Goal: Transaction & Acquisition: Download file/media

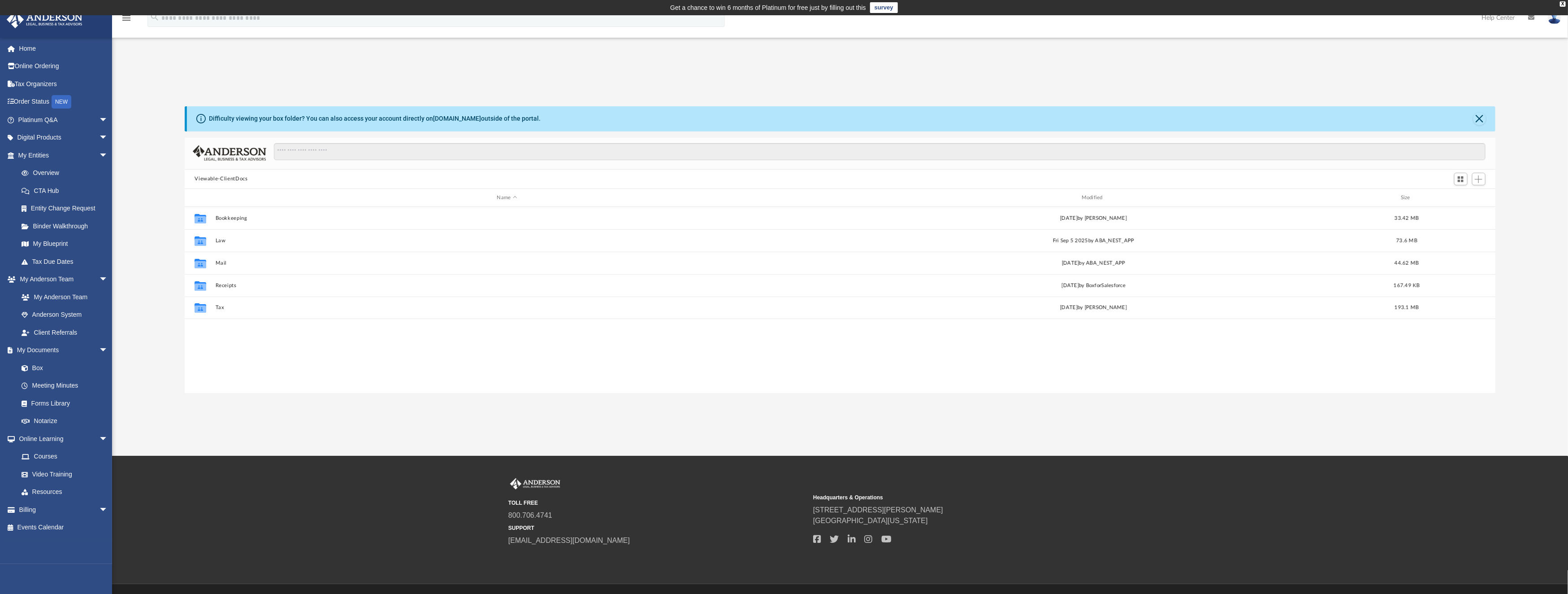
scroll to position [194, 1301]
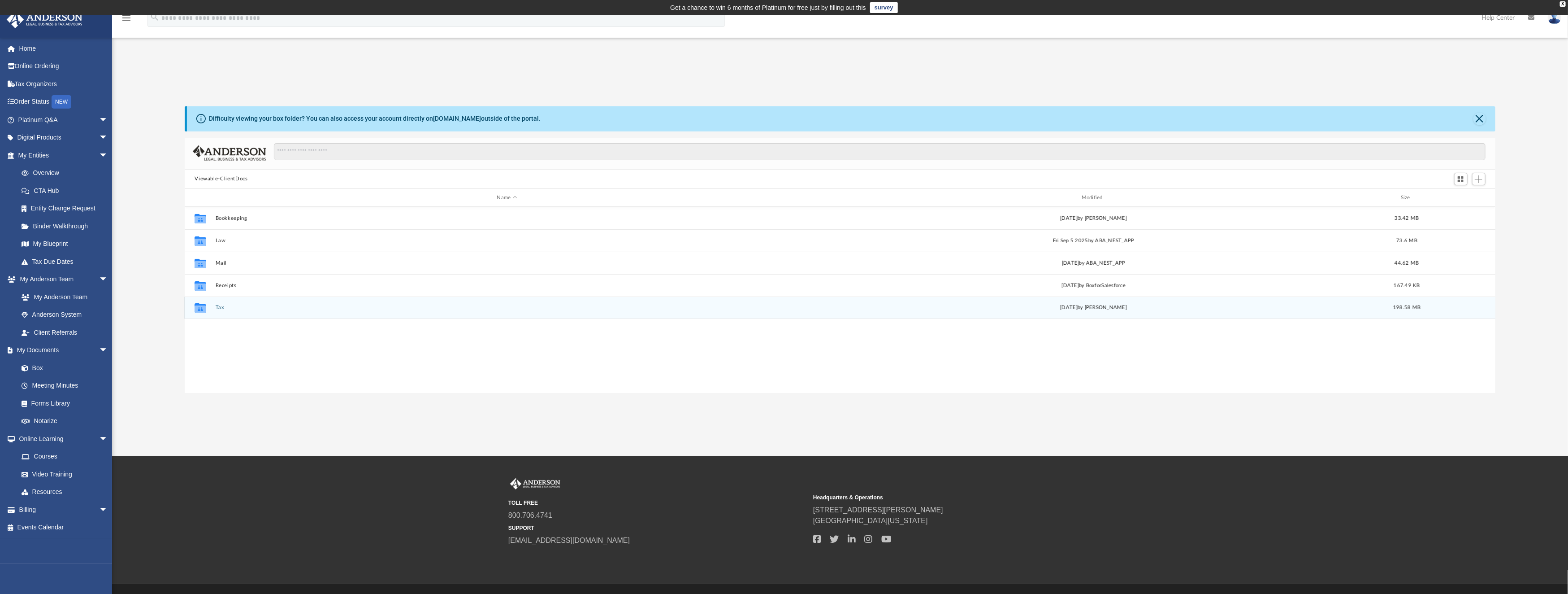
click at [217, 308] on button "Tax" at bounding box center [507, 308] width 583 height 6
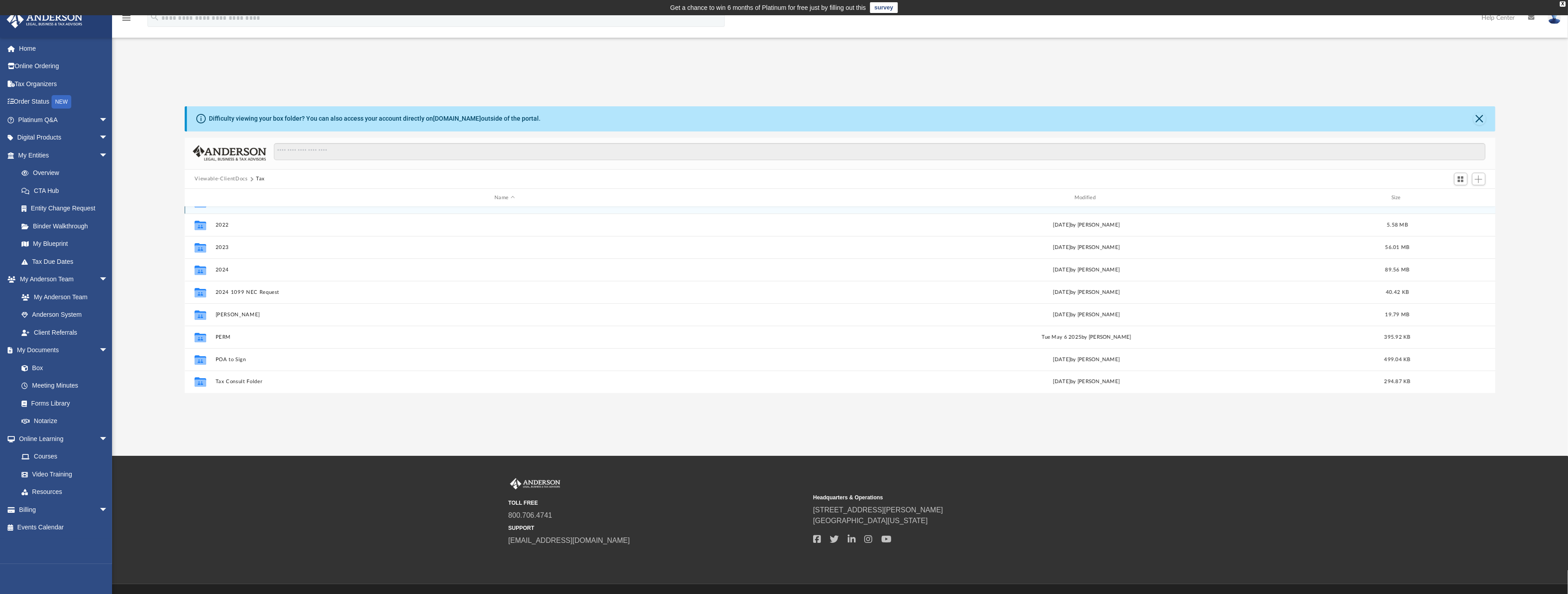
scroll to position [0, 0]
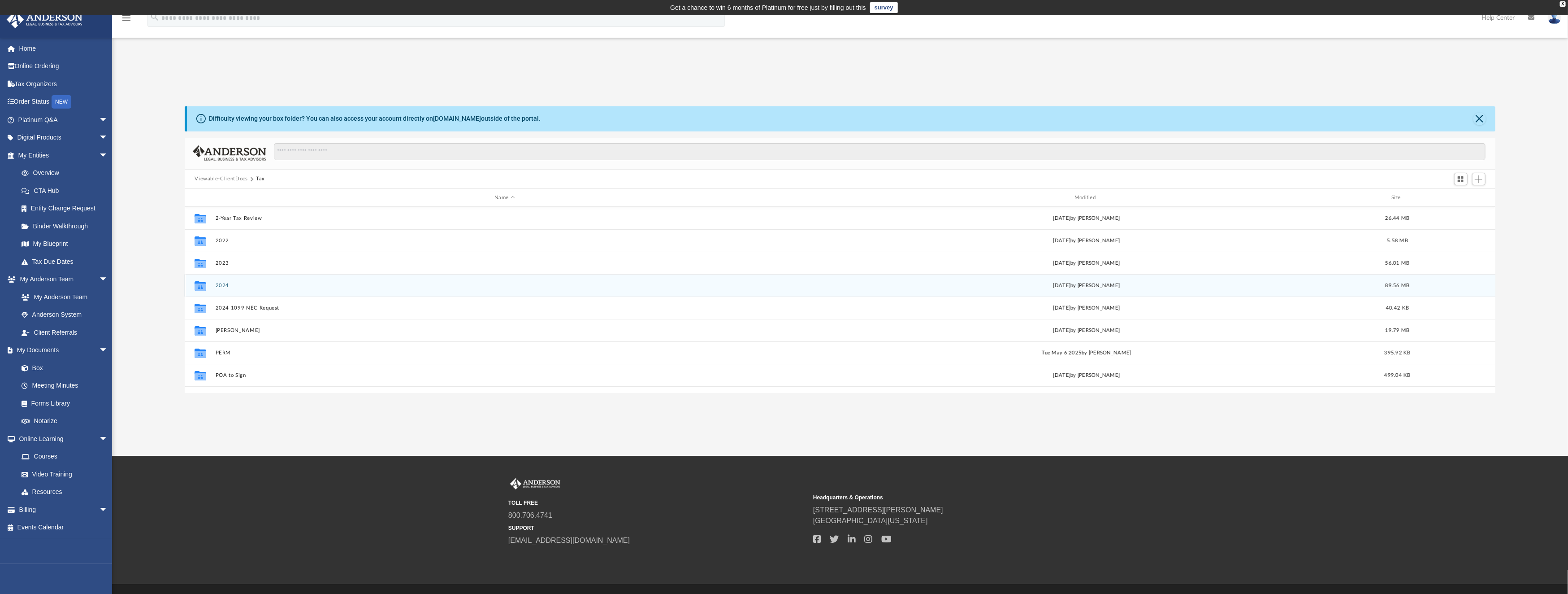
click at [218, 283] on button "2024" at bounding box center [505, 286] width 578 height 6
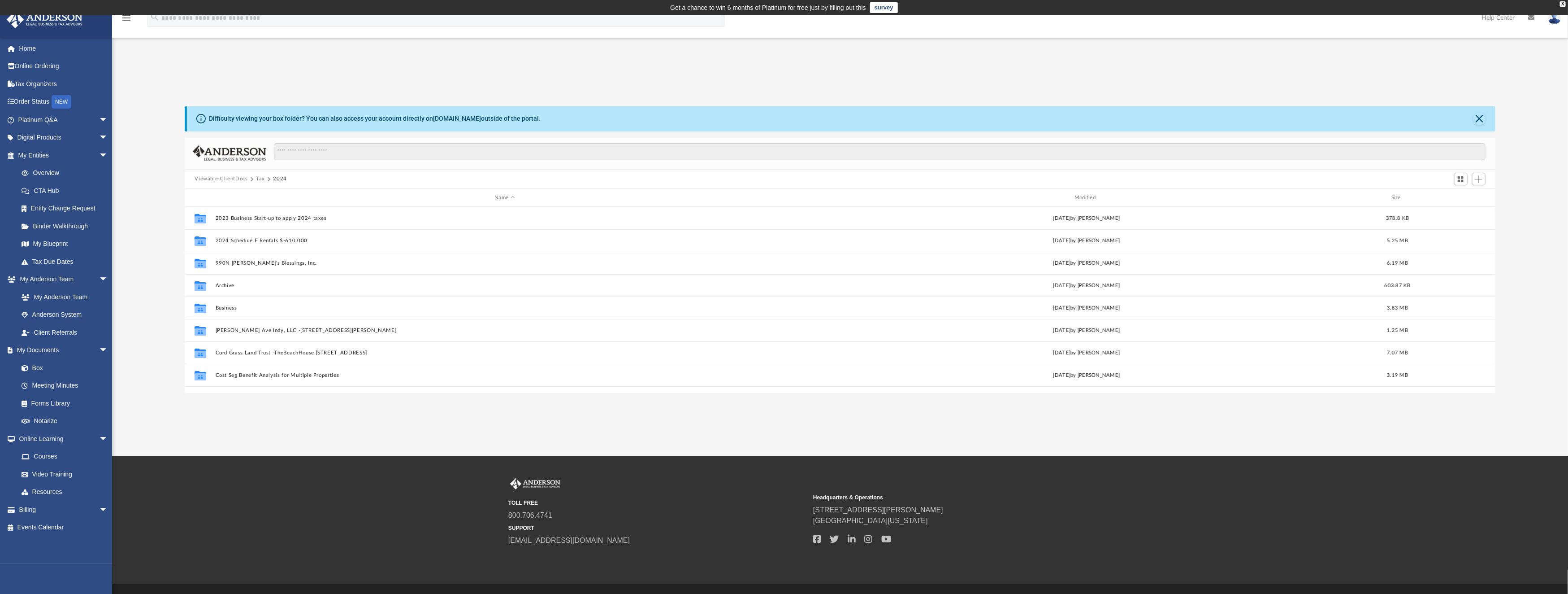
click at [256, 178] on button "Tax" at bounding box center [260, 179] width 9 height 8
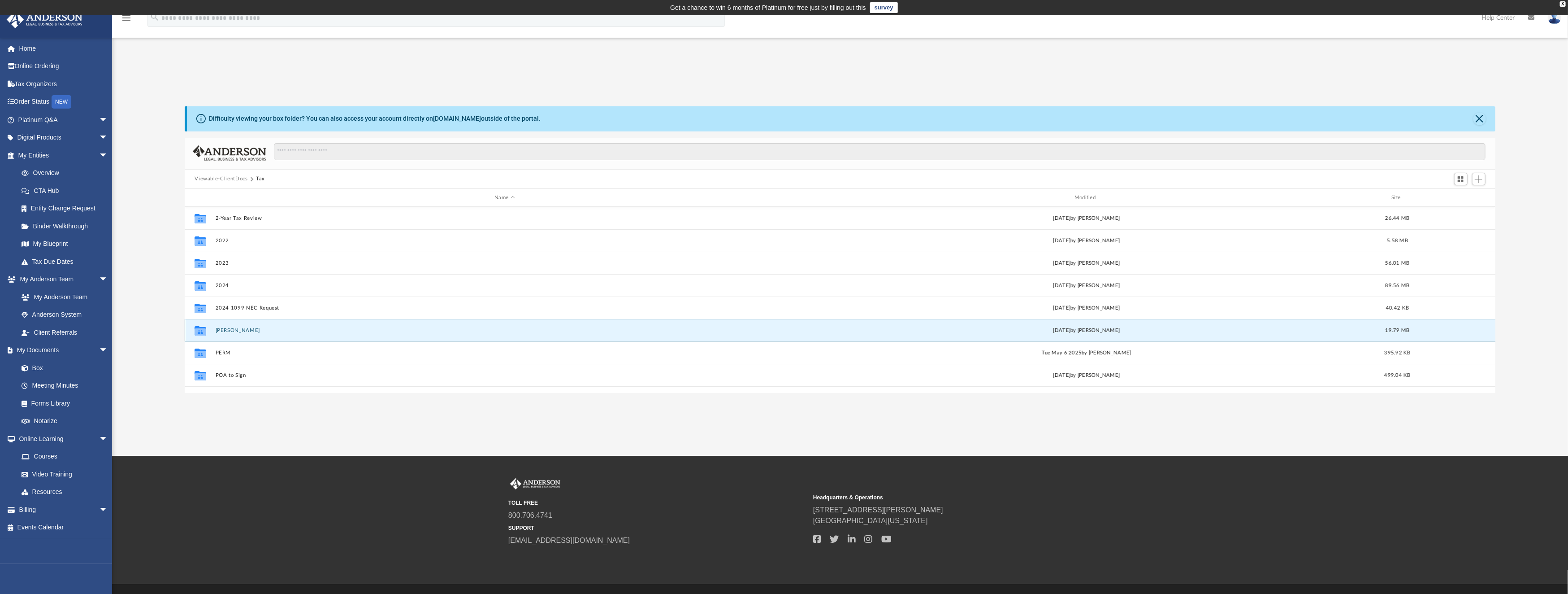
click at [237, 329] on button "Churnell, Julie A." at bounding box center [505, 330] width 578 height 6
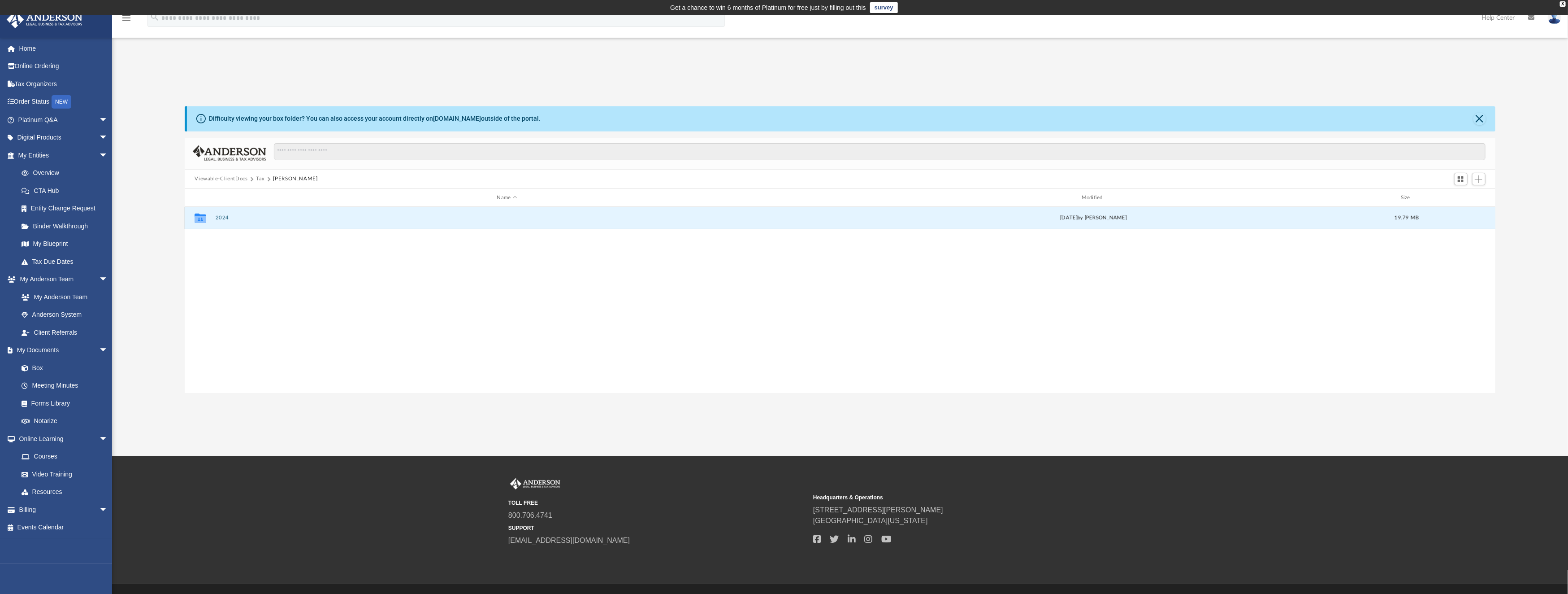
click at [222, 215] on button "2024" at bounding box center [507, 218] width 583 height 6
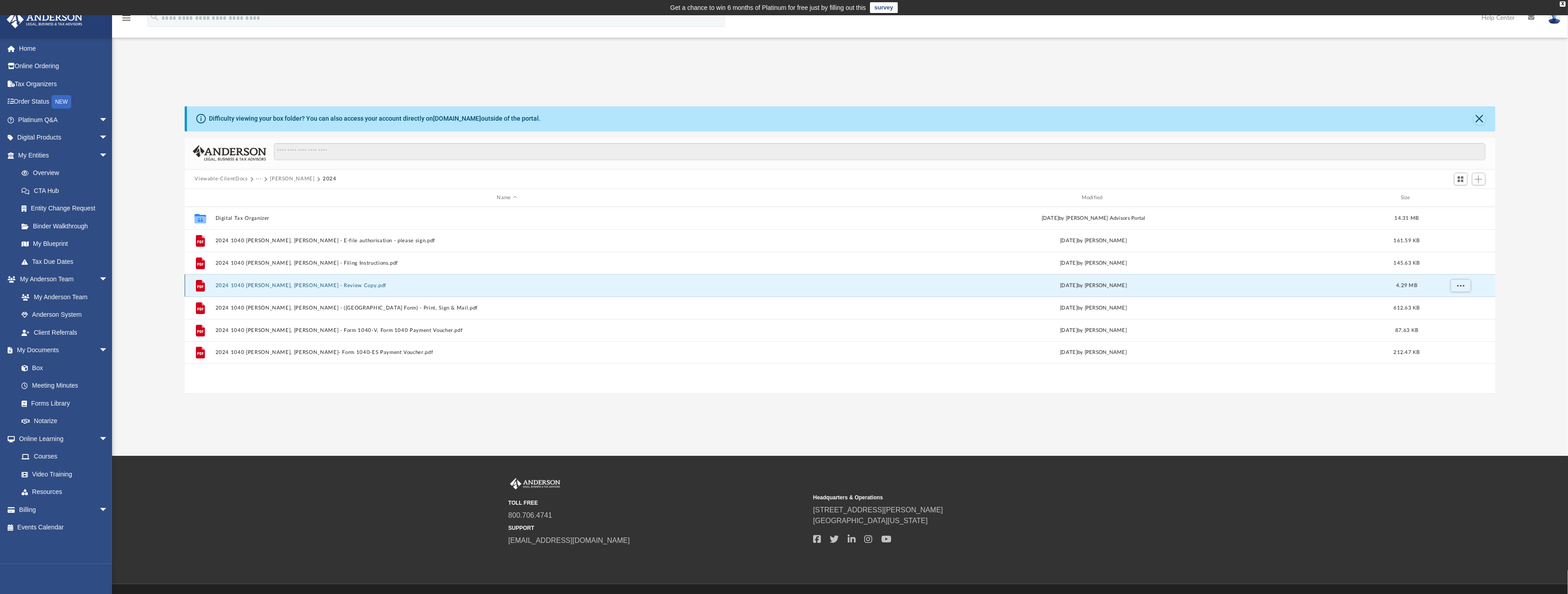
click at [306, 284] on button "2024 1040 [PERSON_NAME], [PERSON_NAME] - Review Copy.pdf" at bounding box center [507, 286] width 583 height 6
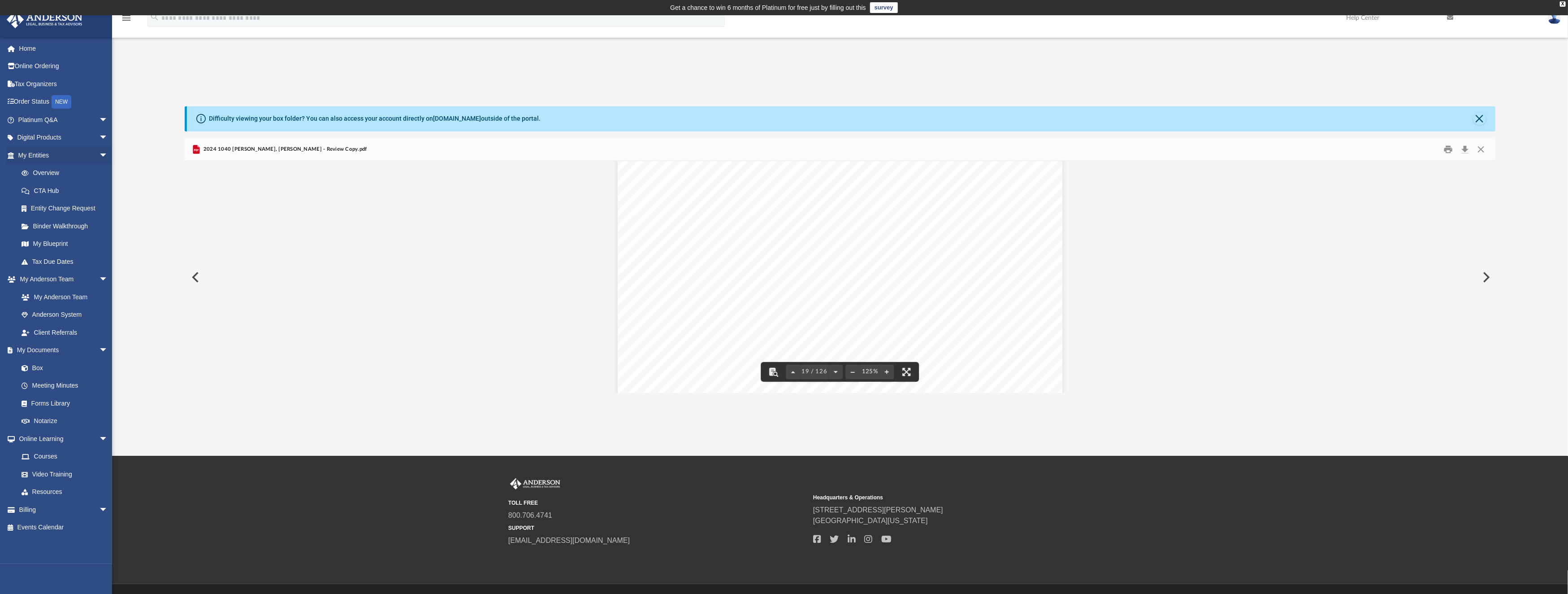
scroll to position [11899, 0]
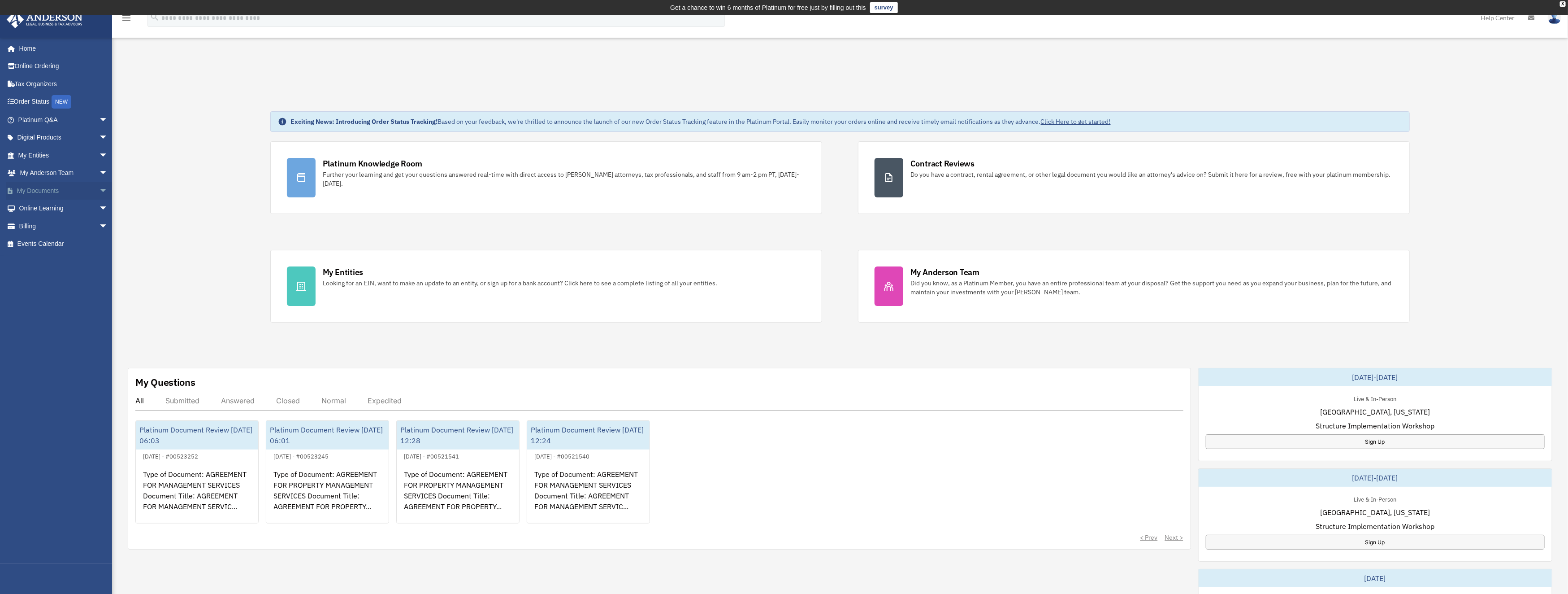
click at [42, 192] on link "My Documents arrow_drop_down" at bounding box center [64, 191] width 116 height 18
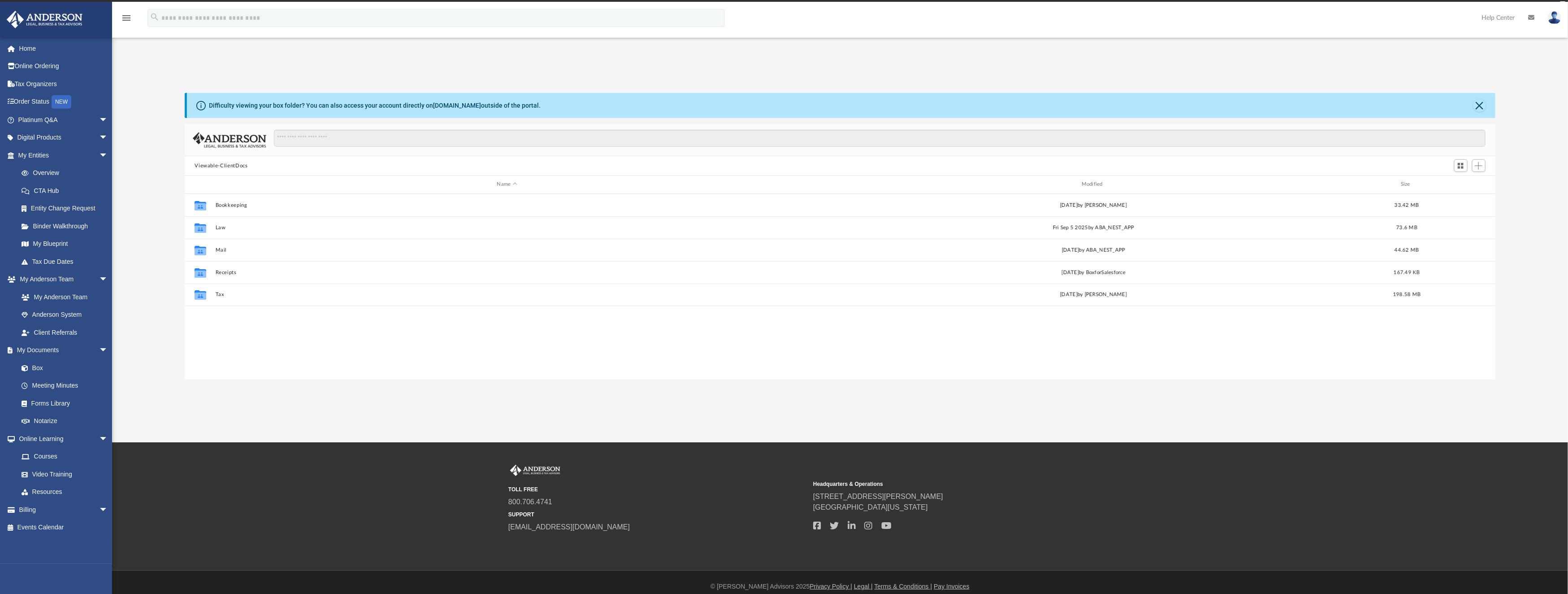
scroll to position [194, 1301]
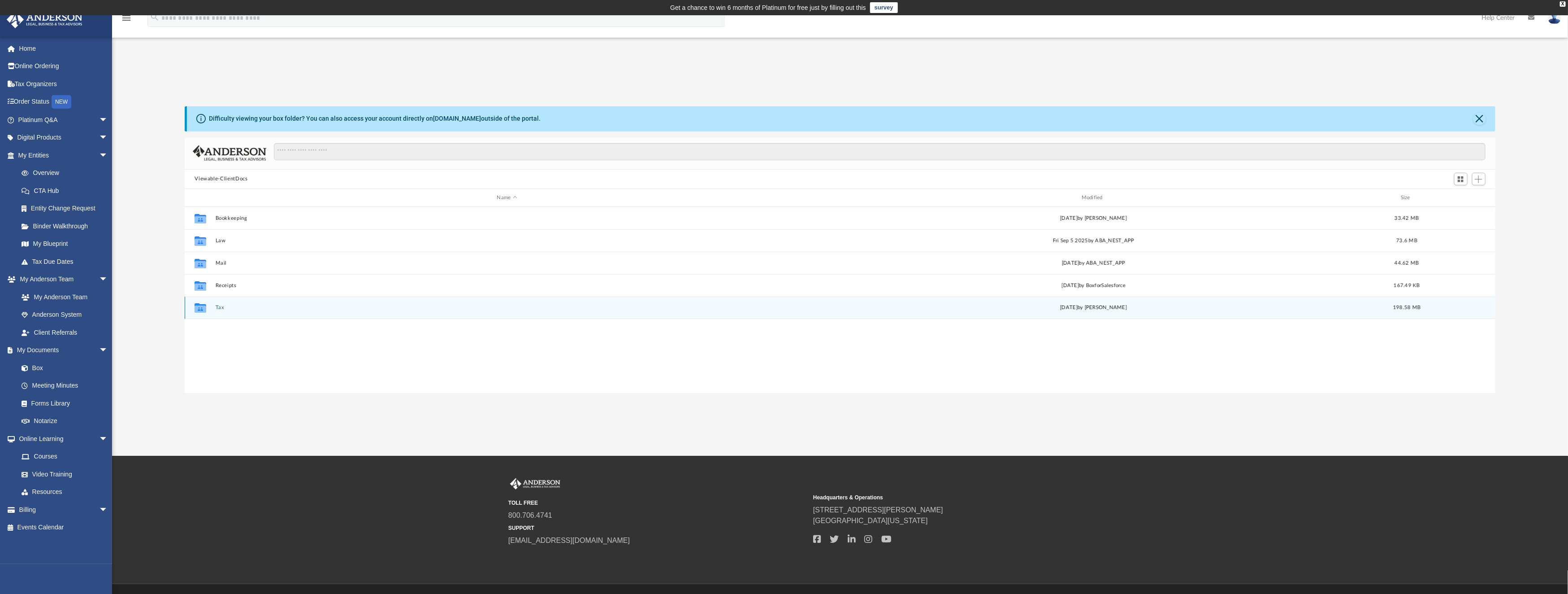
click at [219, 306] on button "Tax" at bounding box center [507, 308] width 583 height 6
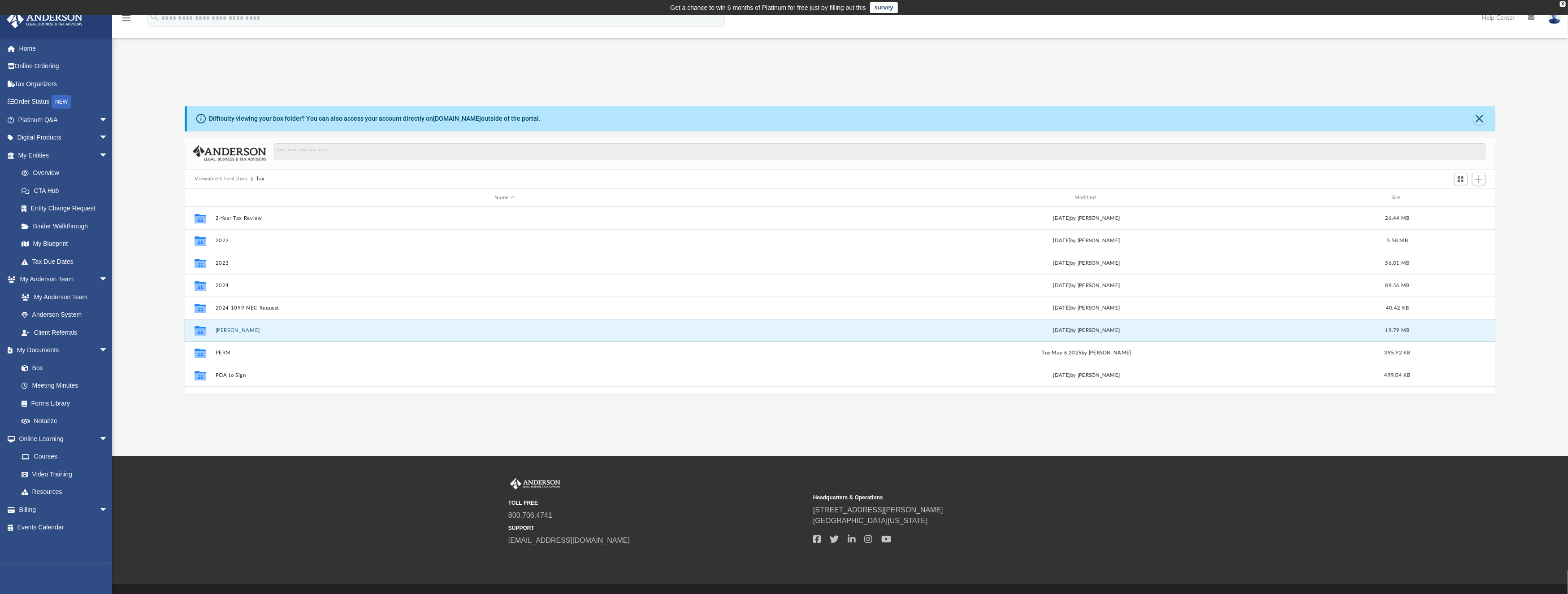
click at [233, 328] on button "[PERSON_NAME]" at bounding box center [505, 330] width 578 height 6
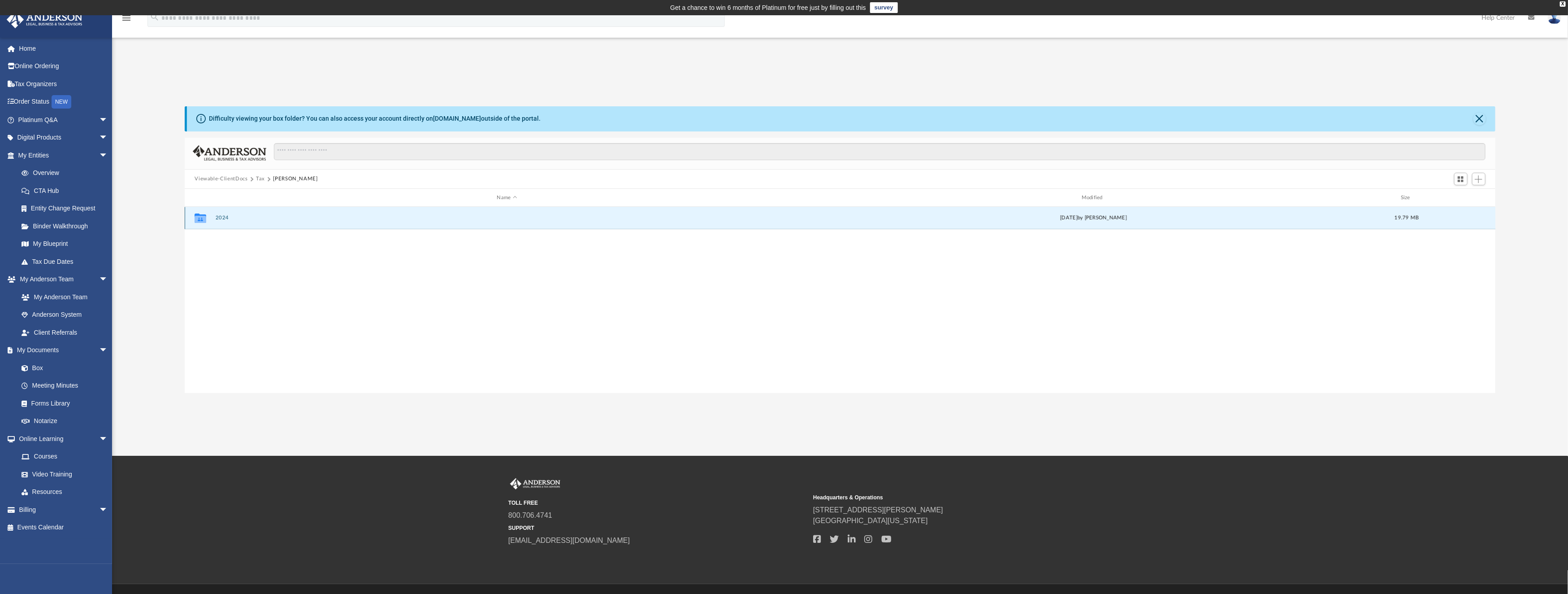
click at [219, 218] on button "2024" at bounding box center [507, 218] width 583 height 6
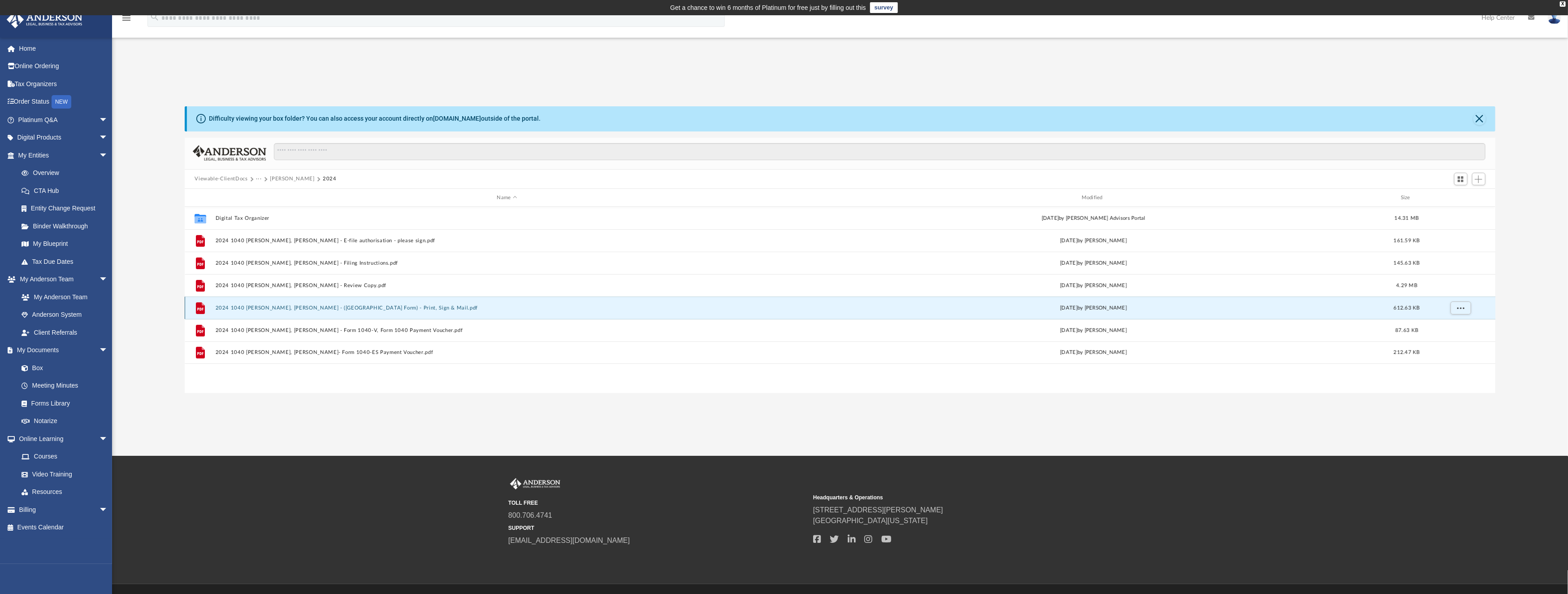
click at [316, 307] on button "2024 1040 Churnell, Julie A. - (Toledo City Form) - Print, Sign & Mail.pdf" at bounding box center [507, 308] width 583 height 6
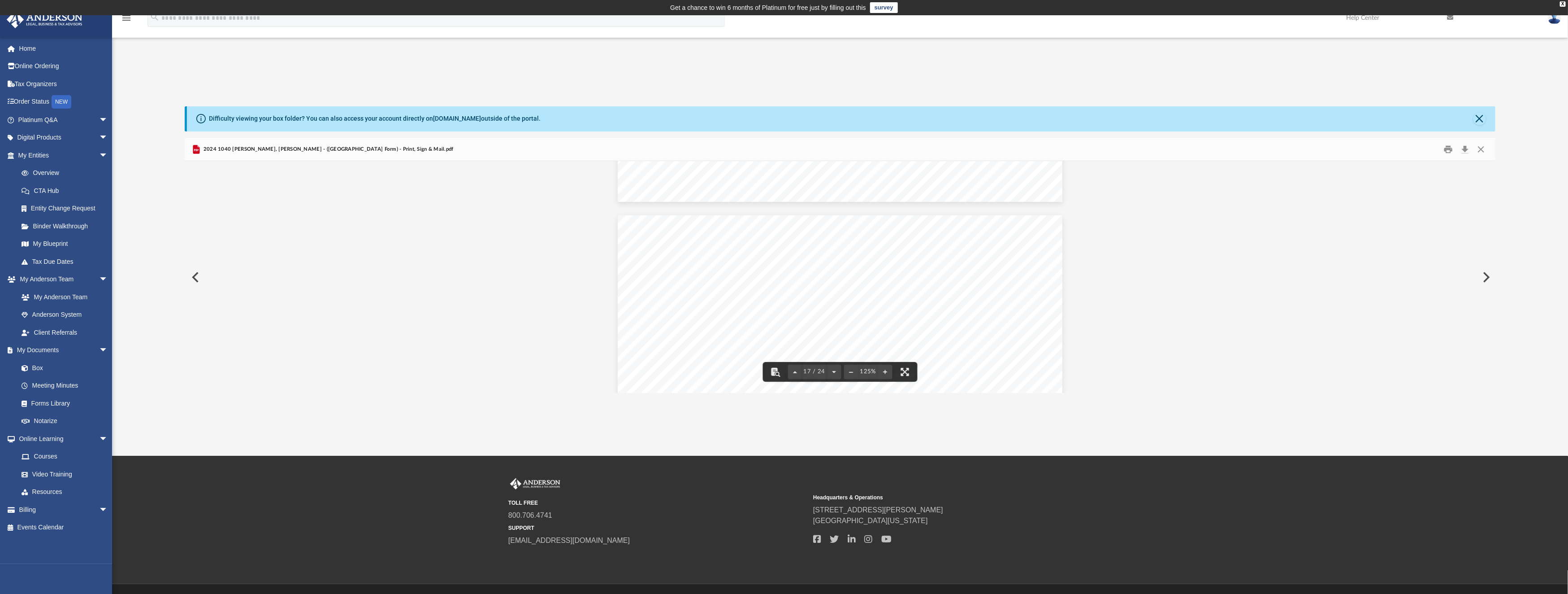
scroll to position [10230, 0]
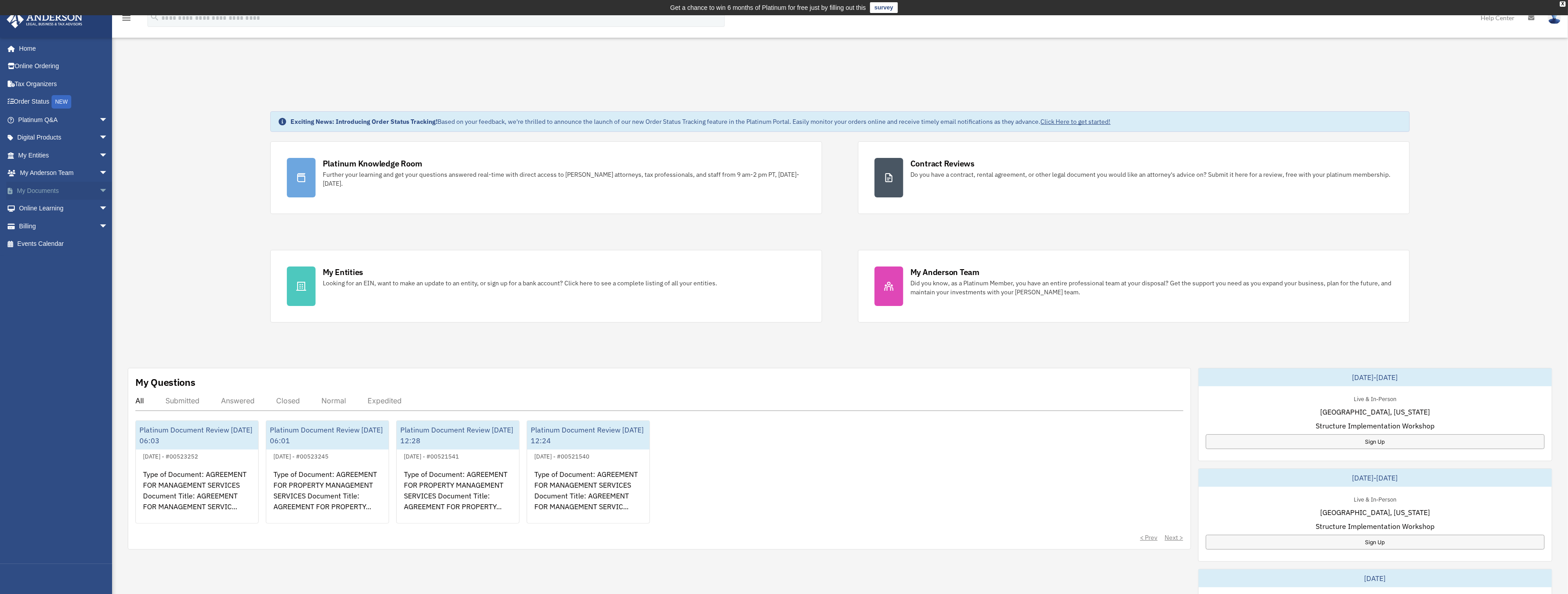
click at [48, 189] on link "My Documents arrow_drop_down" at bounding box center [64, 191] width 116 height 18
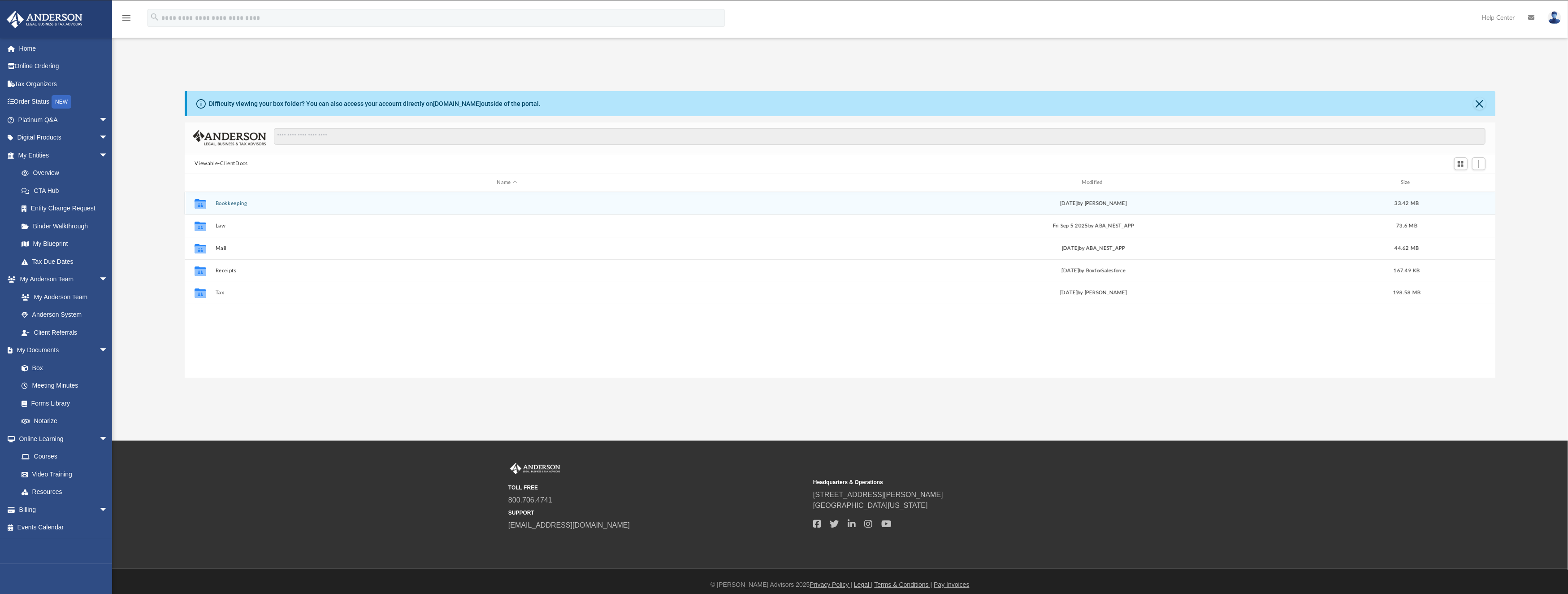
scroll to position [194, 1301]
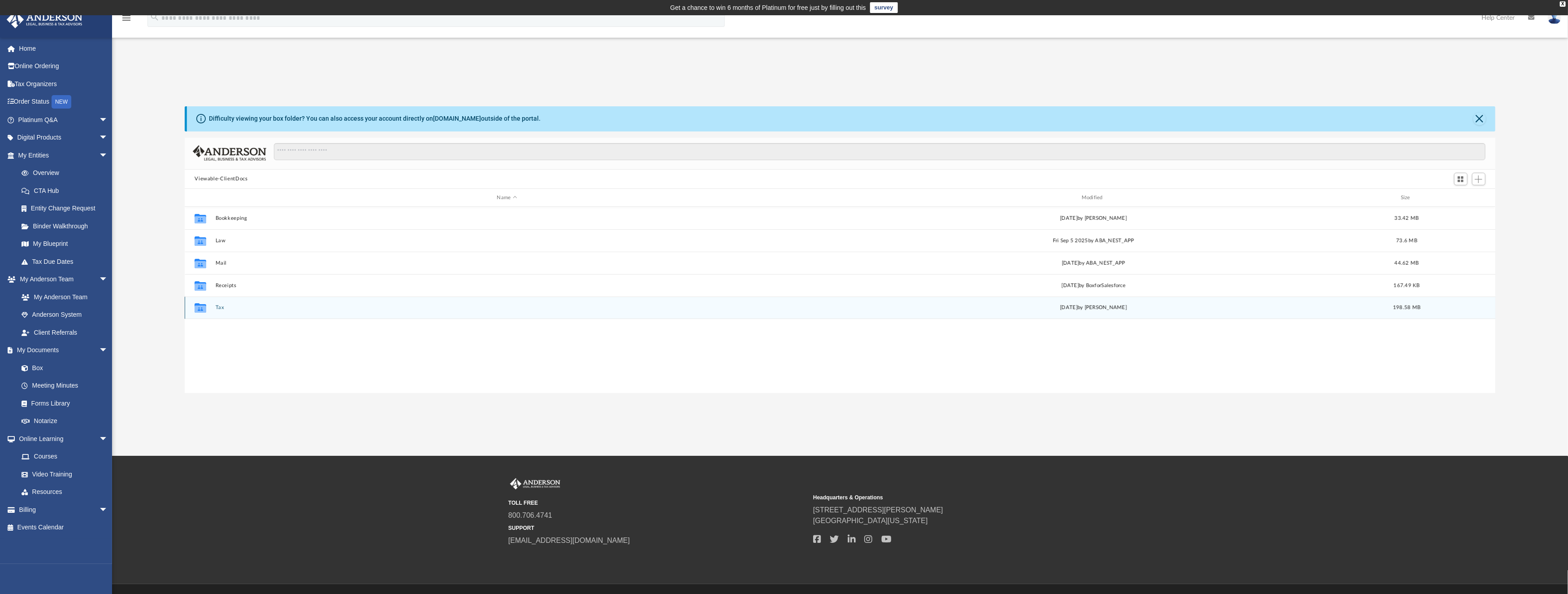
click at [217, 305] on button "Tax" at bounding box center [507, 308] width 583 height 6
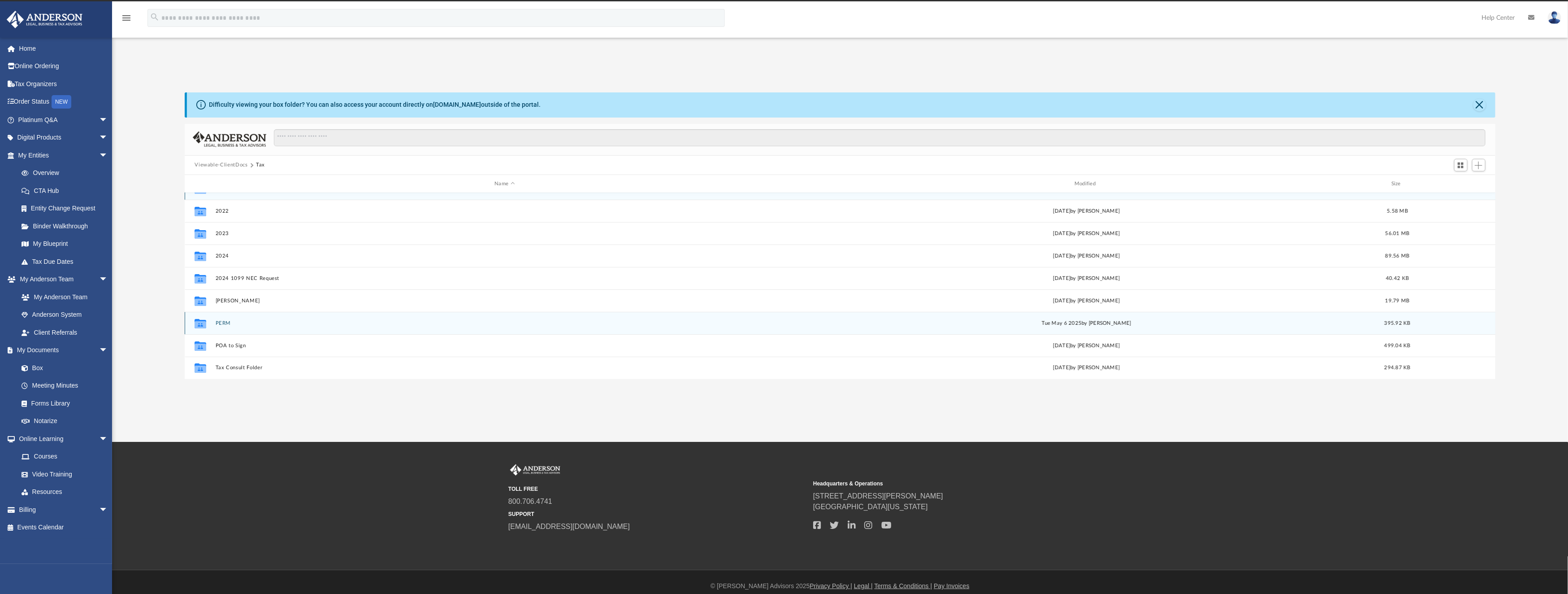
scroll to position [22, 0]
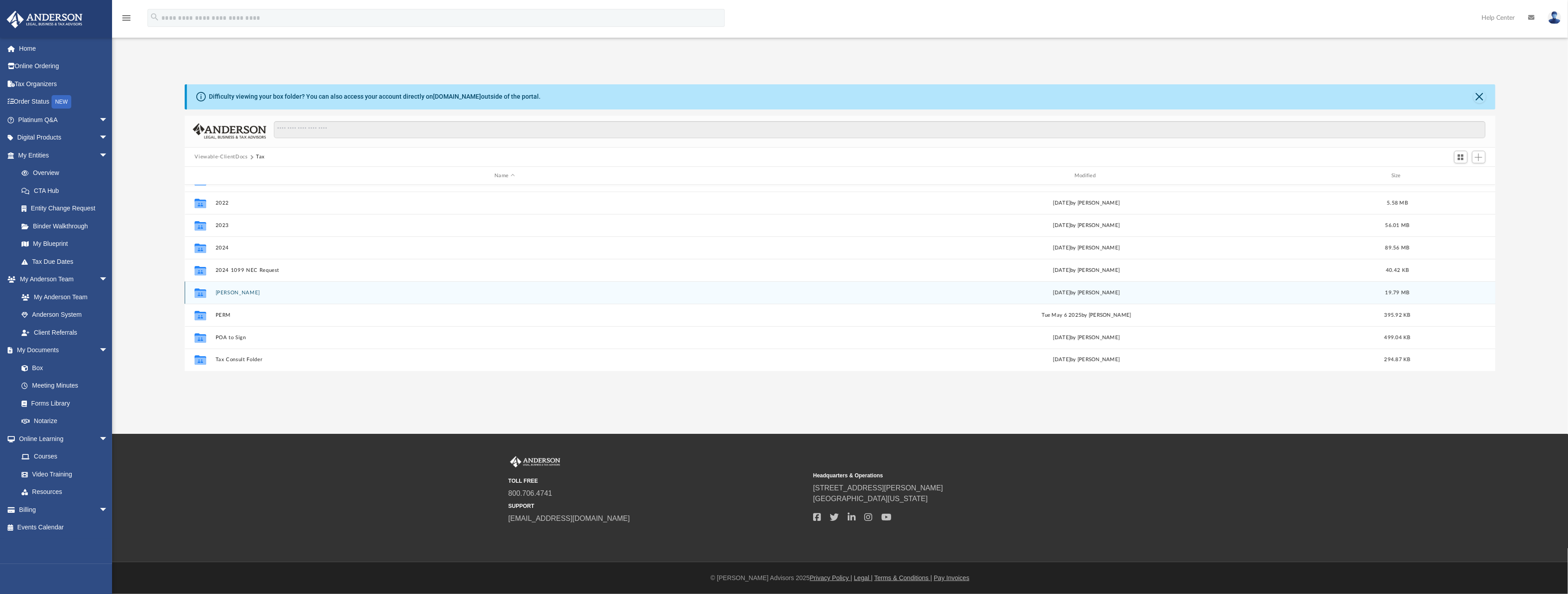
click at [222, 292] on button "Churnell, Julie A." at bounding box center [505, 292] width 578 height 6
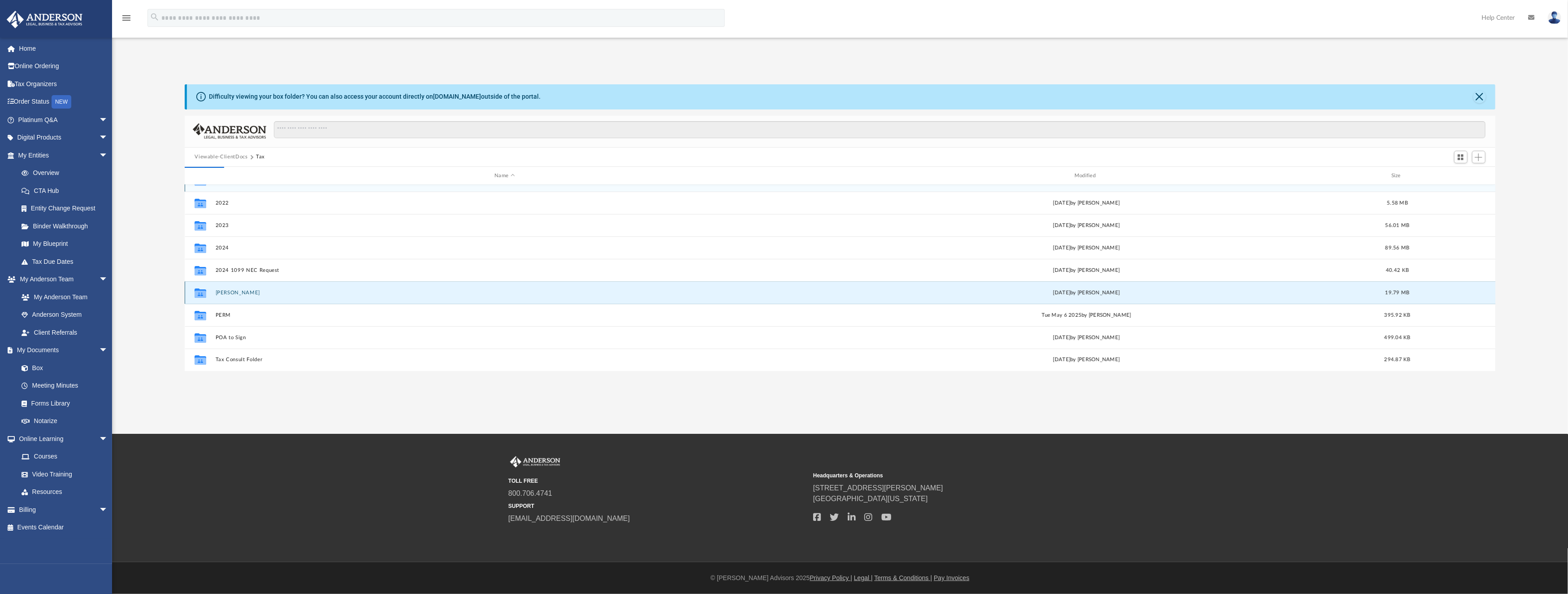
scroll to position [0, 0]
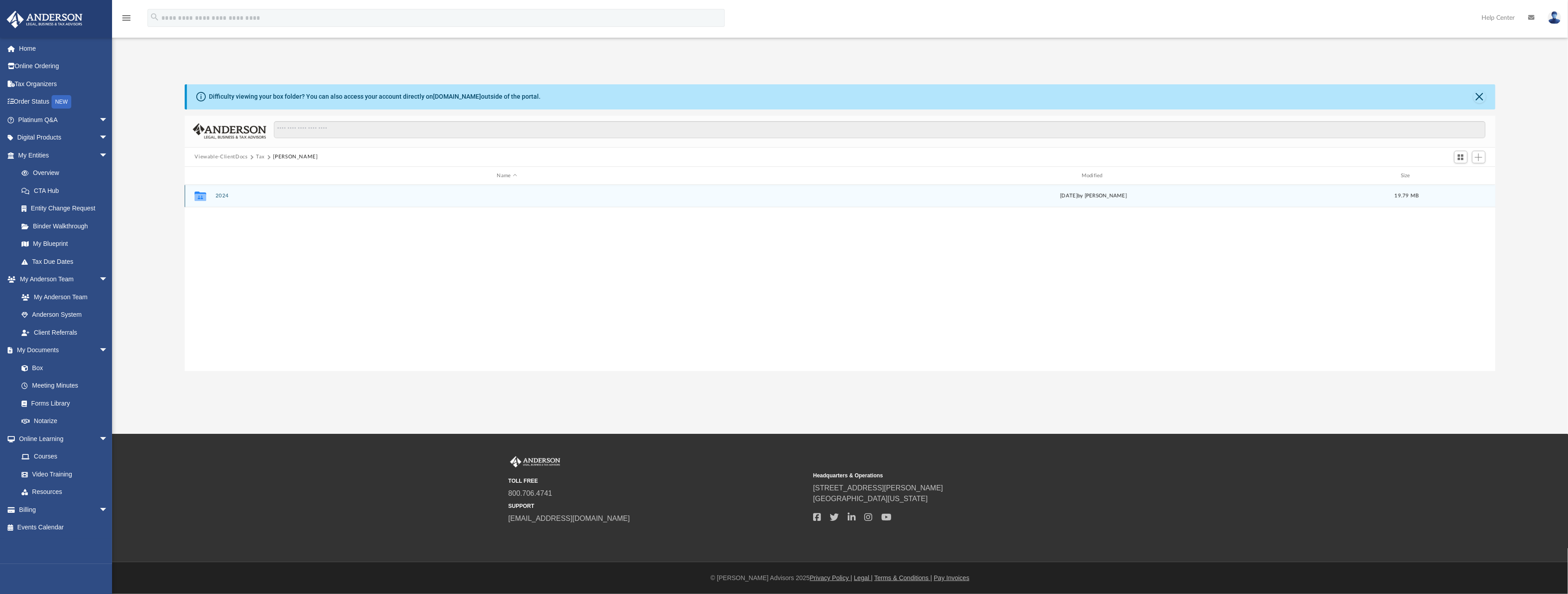
click at [220, 194] on button "2024" at bounding box center [507, 196] width 583 height 6
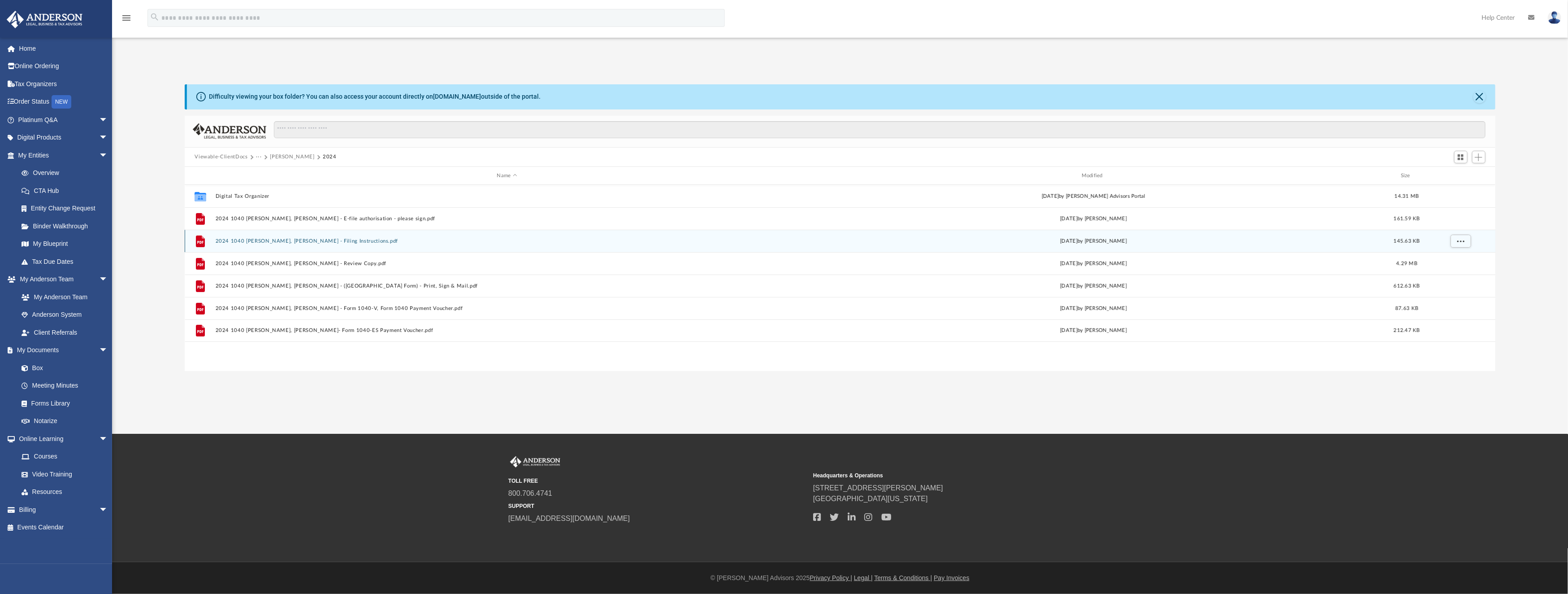
click at [315, 239] on button "2024 1040 Churnell, Julie A. - Filing Instructions.pdf" at bounding box center [507, 241] width 583 height 6
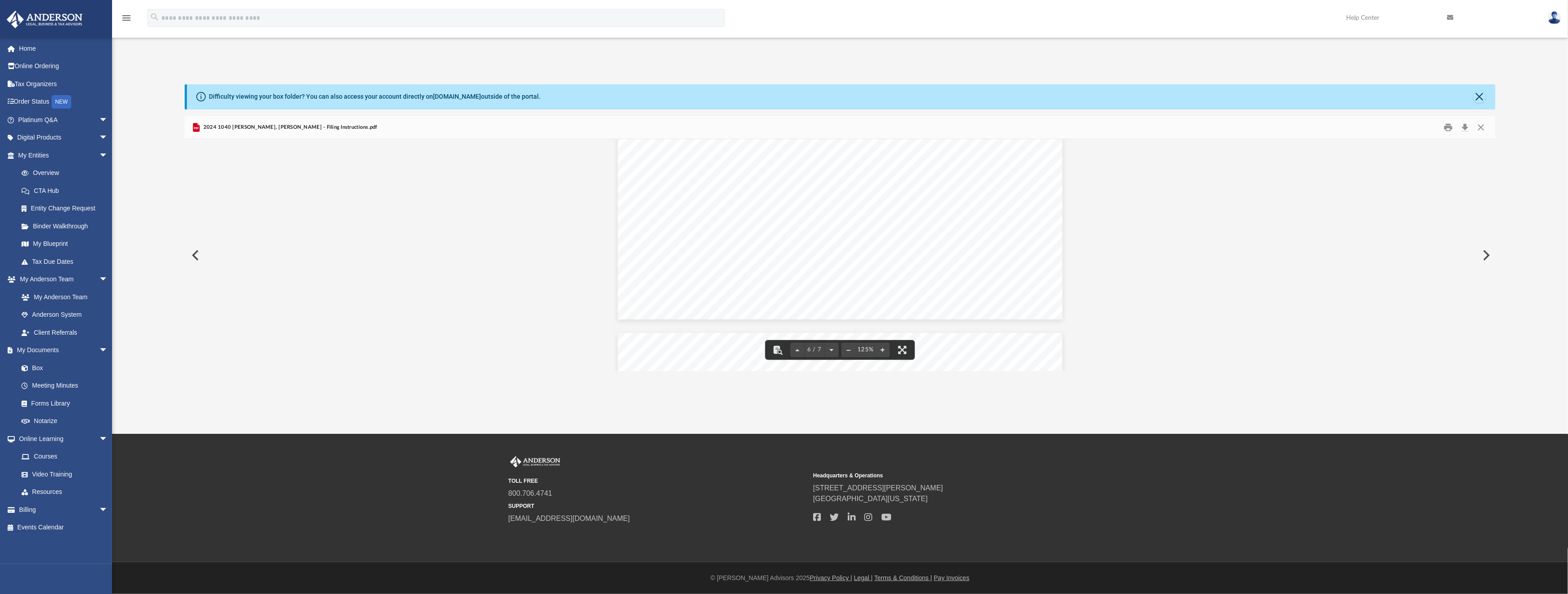
scroll to position [3669, 0]
click at [191, 256] on button "Preview" at bounding box center [194, 255] width 19 height 25
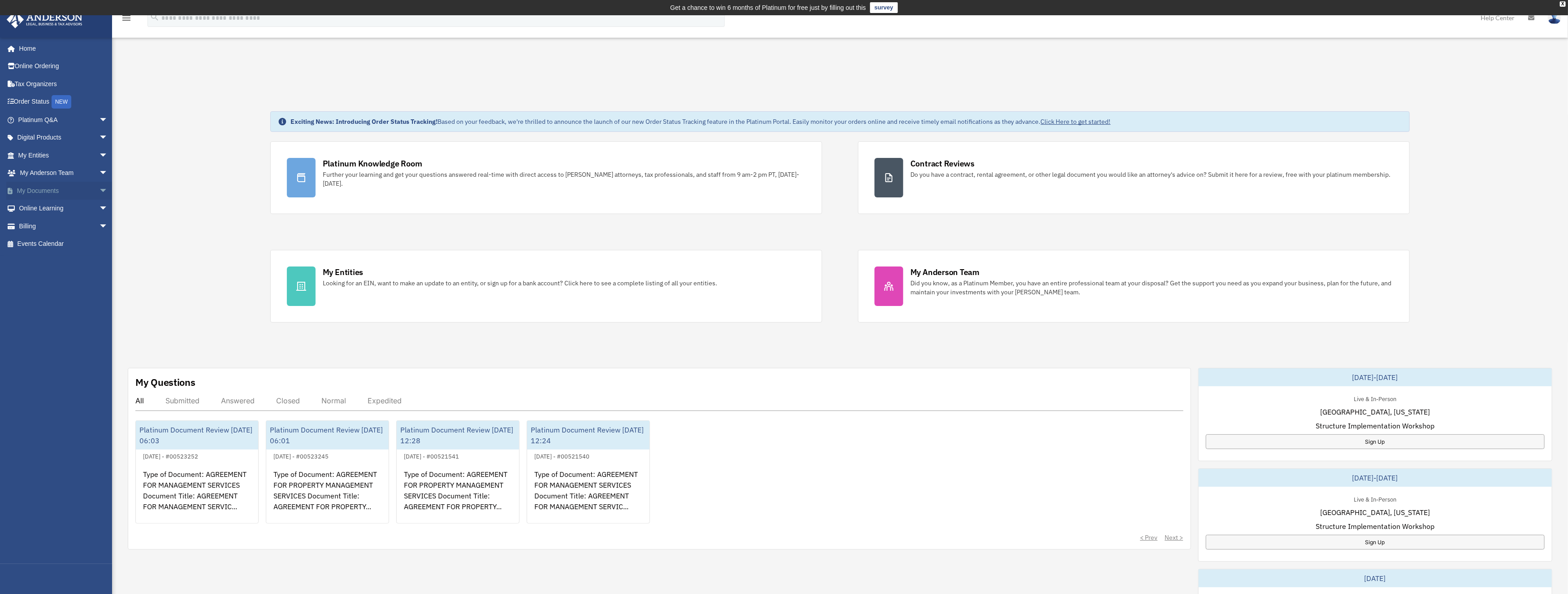
click at [54, 191] on link "My Documents arrow_drop_down" at bounding box center [64, 191] width 116 height 18
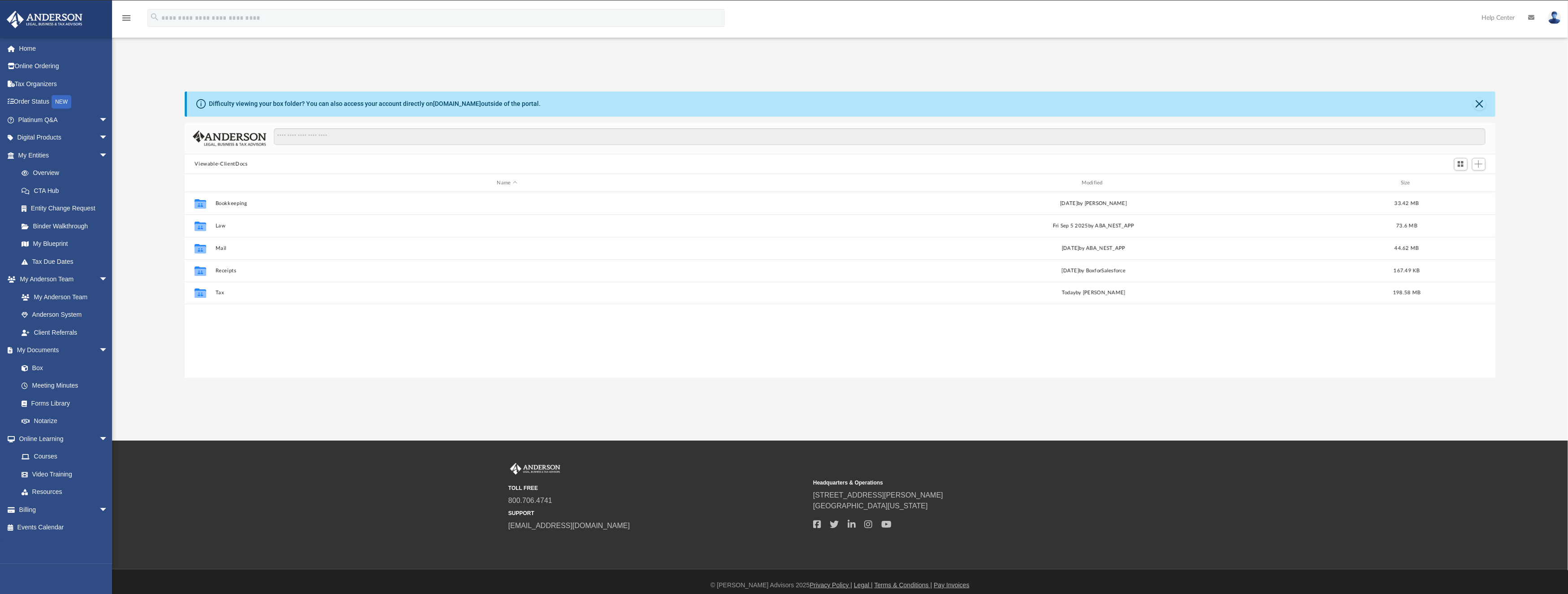
scroll to position [194, 1301]
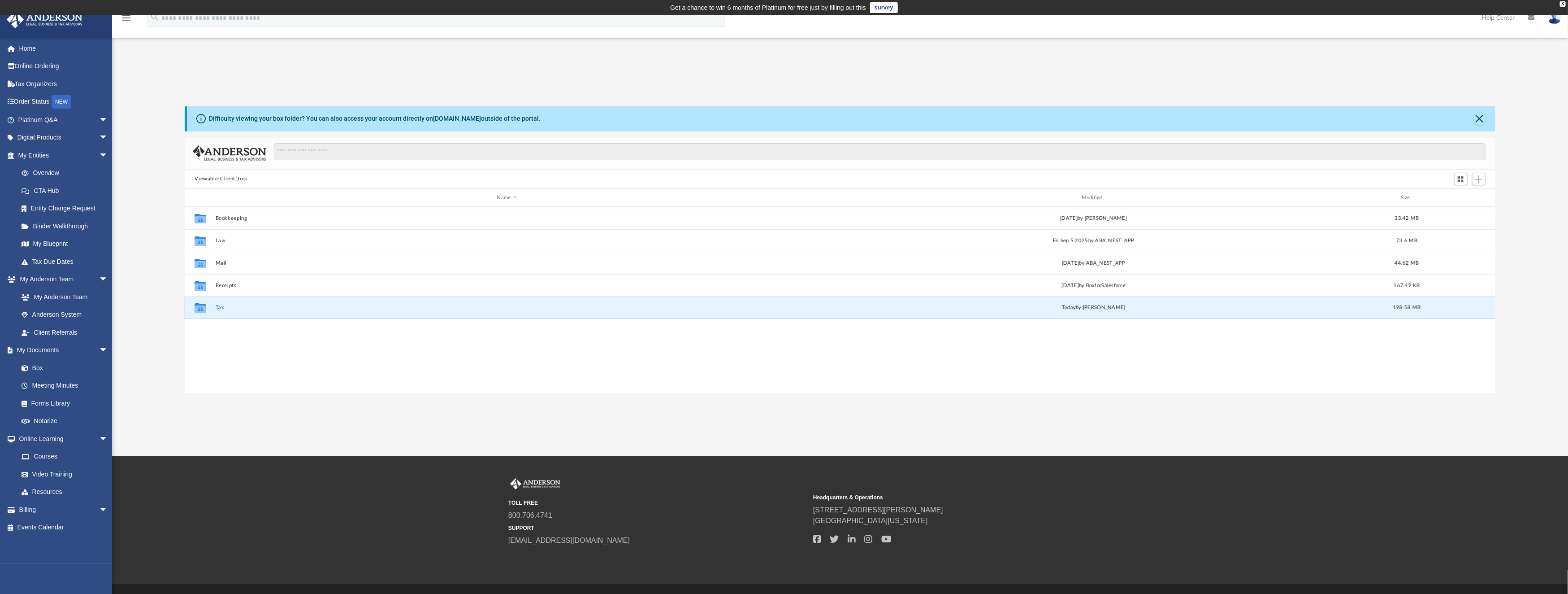
click at [221, 307] on button "Tax" at bounding box center [507, 308] width 583 height 6
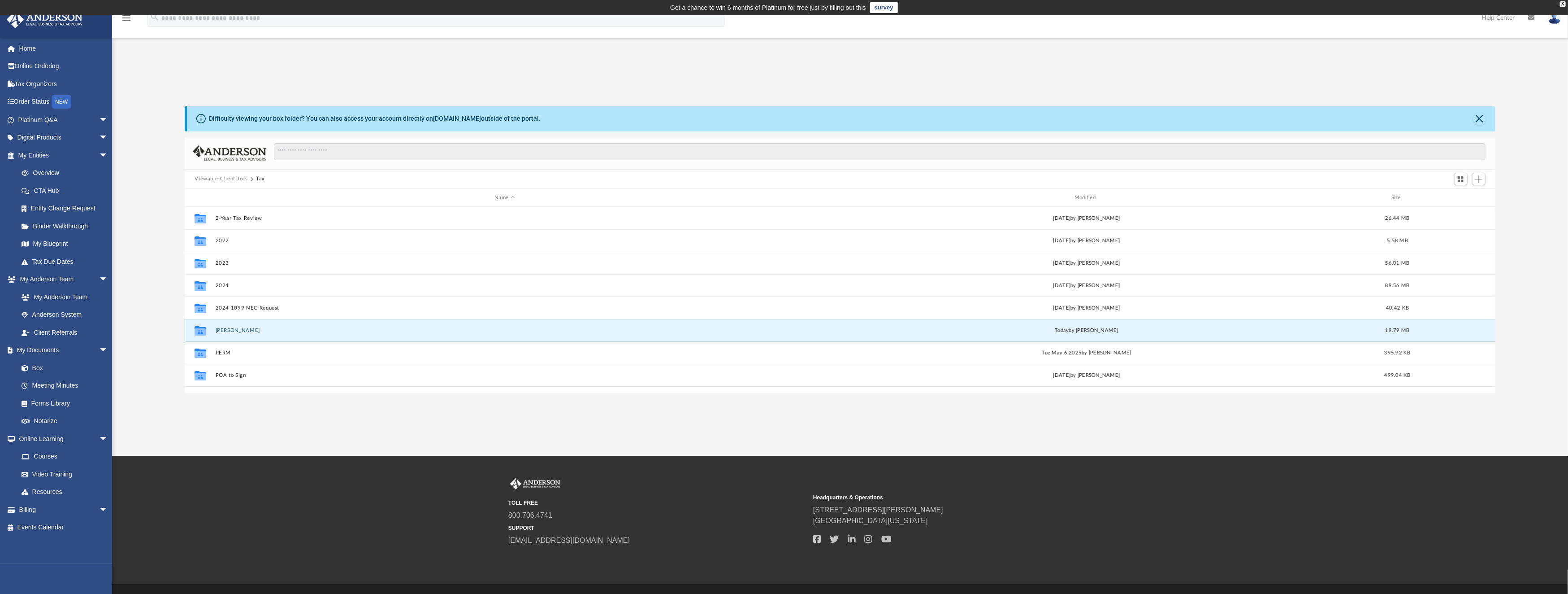
click at [235, 328] on button "[PERSON_NAME]" at bounding box center [505, 330] width 578 height 6
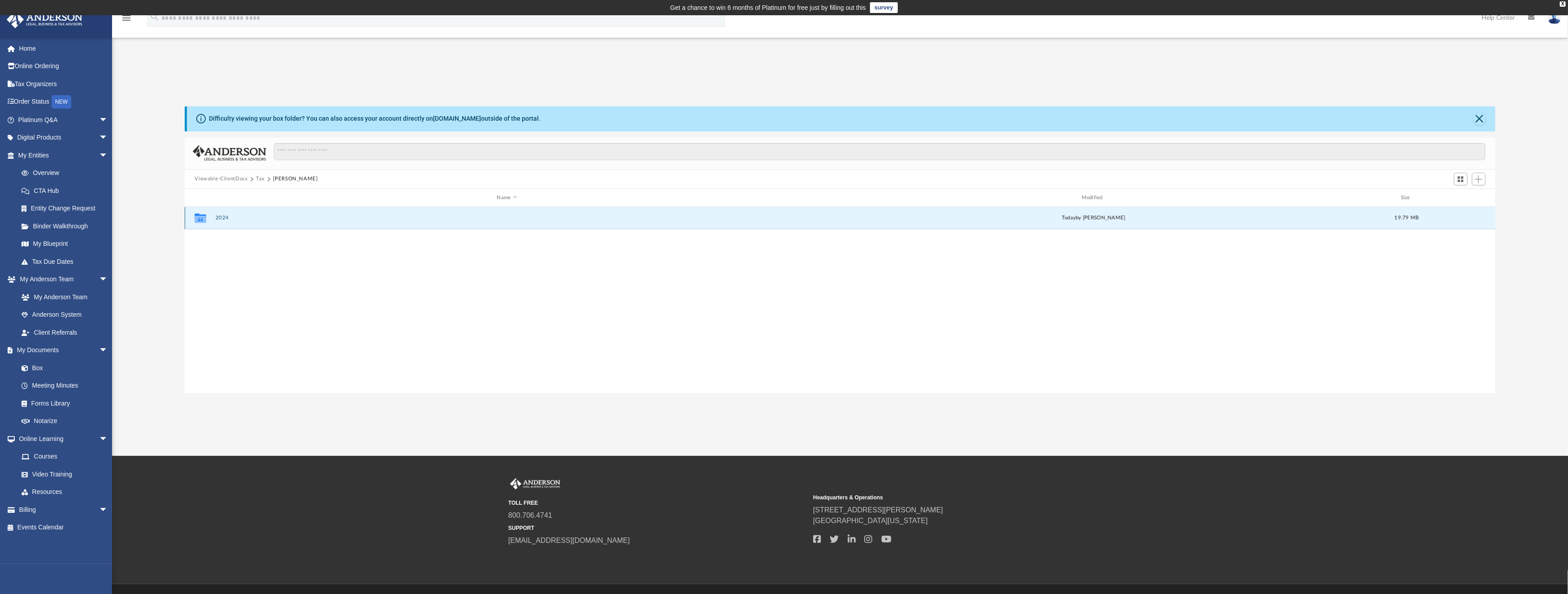
click at [225, 219] on button "2024" at bounding box center [507, 218] width 583 height 6
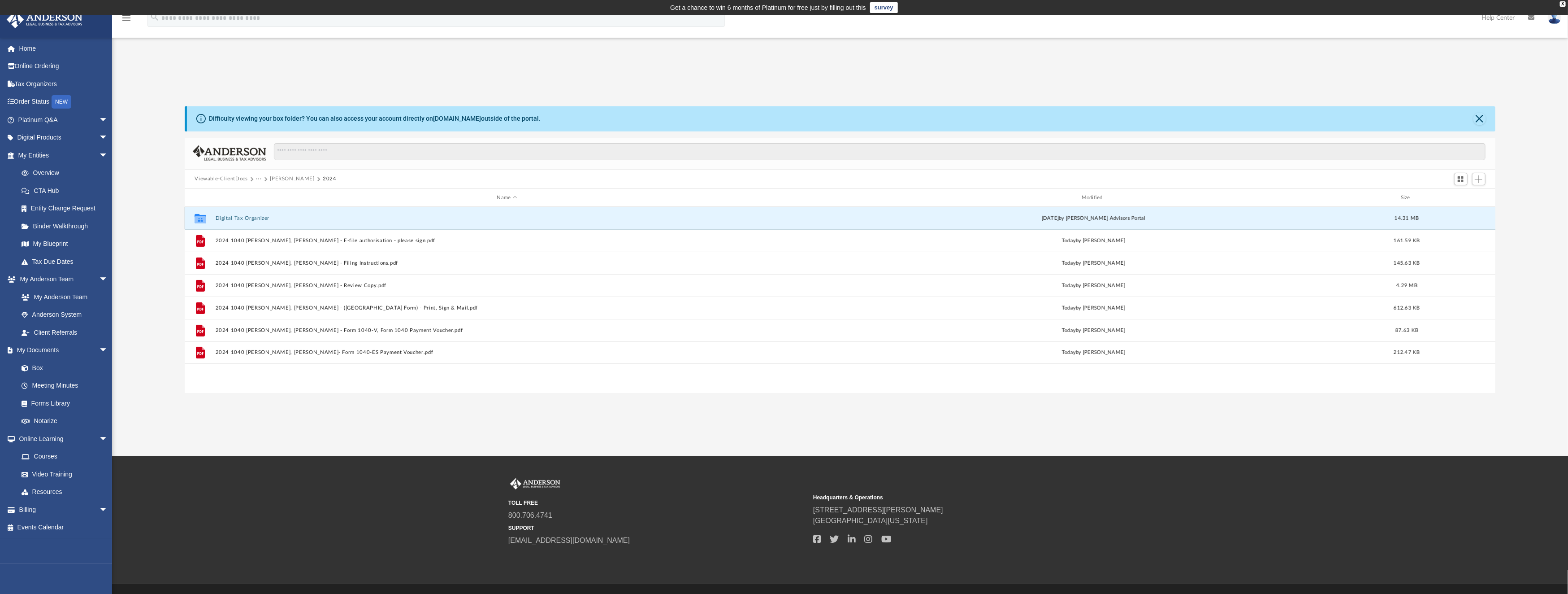
click at [252, 216] on button "Digital Tax Organizer" at bounding box center [507, 218] width 583 height 6
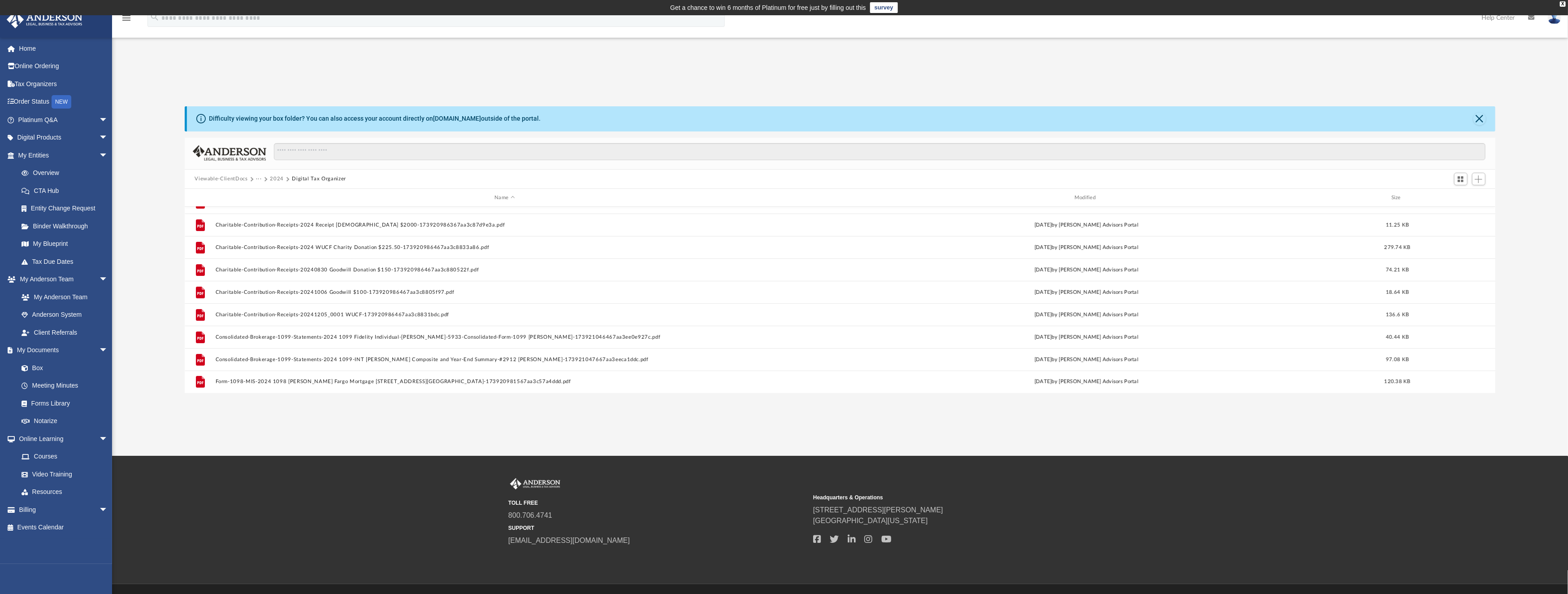
scroll to position [0, 0]
click at [278, 178] on button "2024" at bounding box center [277, 179] width 14 height 8
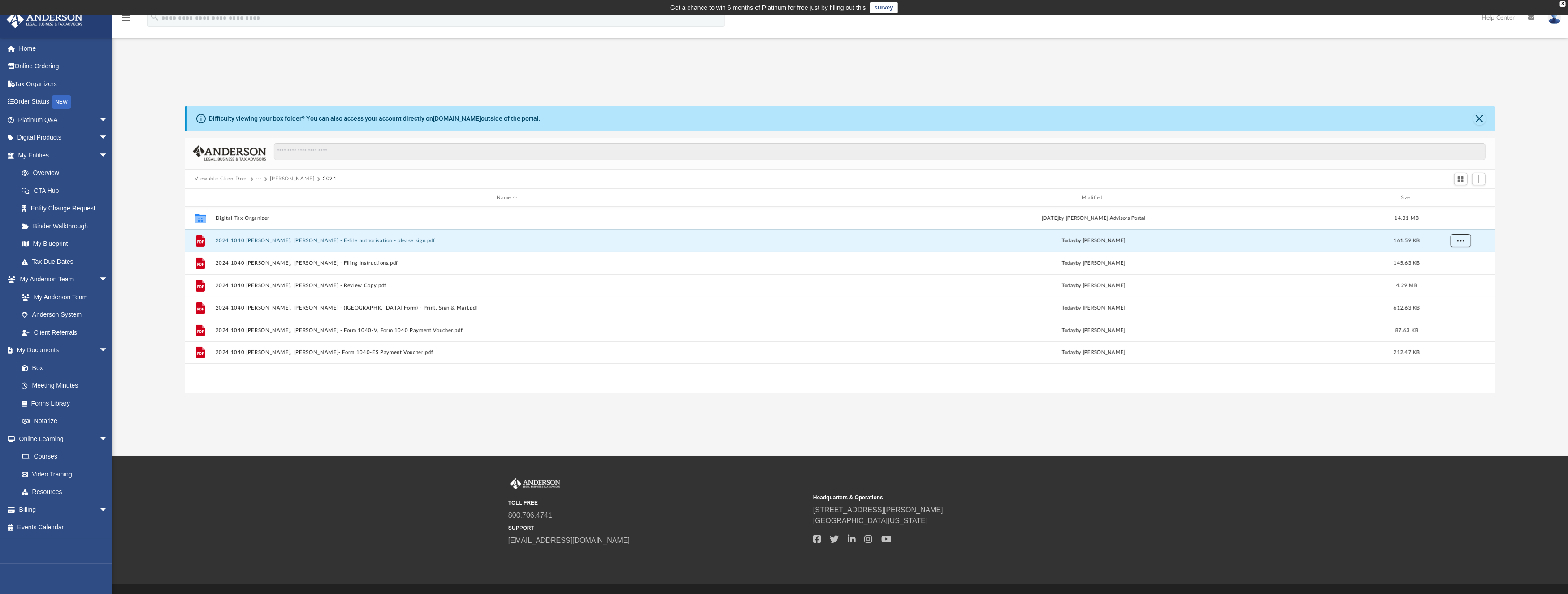
click at [1465, 239] on button "More options" at bounding box center [1461, 240] width 21 height 13
click at [1451, 272] on li "Download" at bounding box center [1452, 274] width 26 height 10
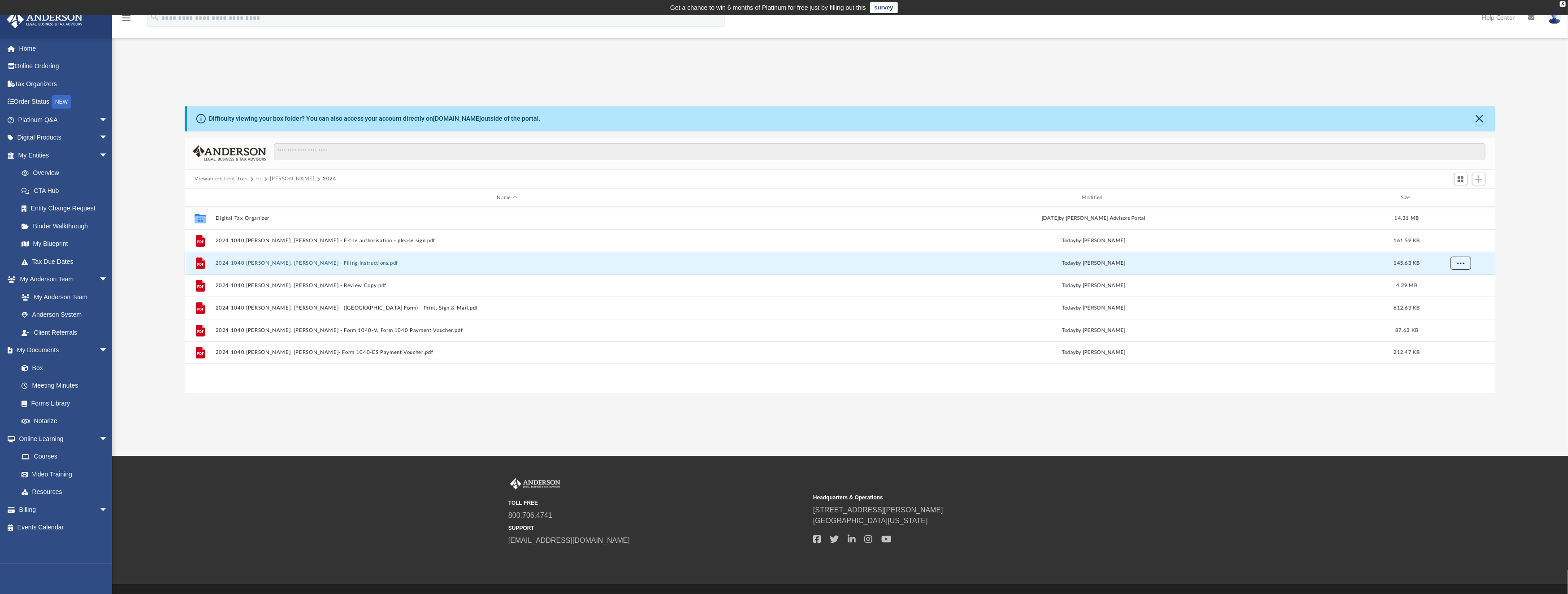
click at [1462, 263] on span "More options" at bounding box center [1461, 263] width 7 height 5
click at [1452, 295] on li "Download" at bounding box center [1452, 296] width 26 height 10
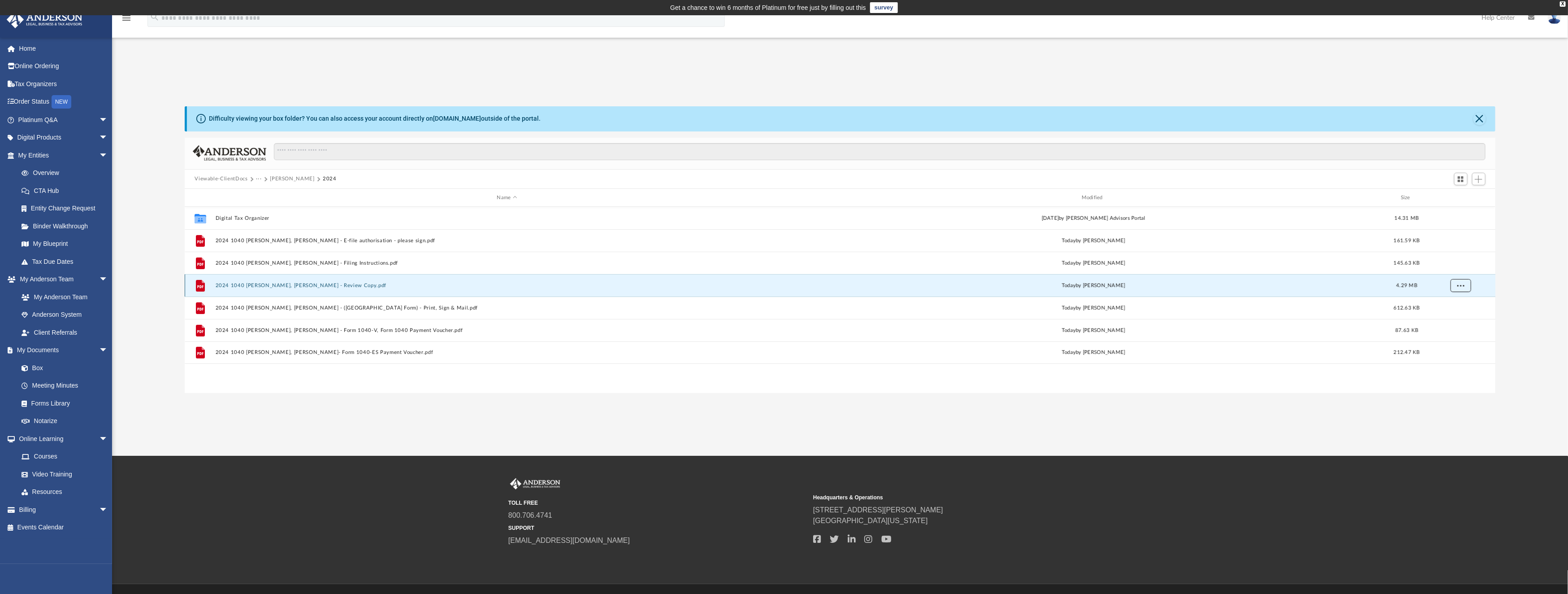
click at [1462, 288] on button "More options" at bounding box center [1461, 286] width 21 height 13
click at [1460, 318] on li "Download" at bounding box center [1452, 318] width 26 height 10
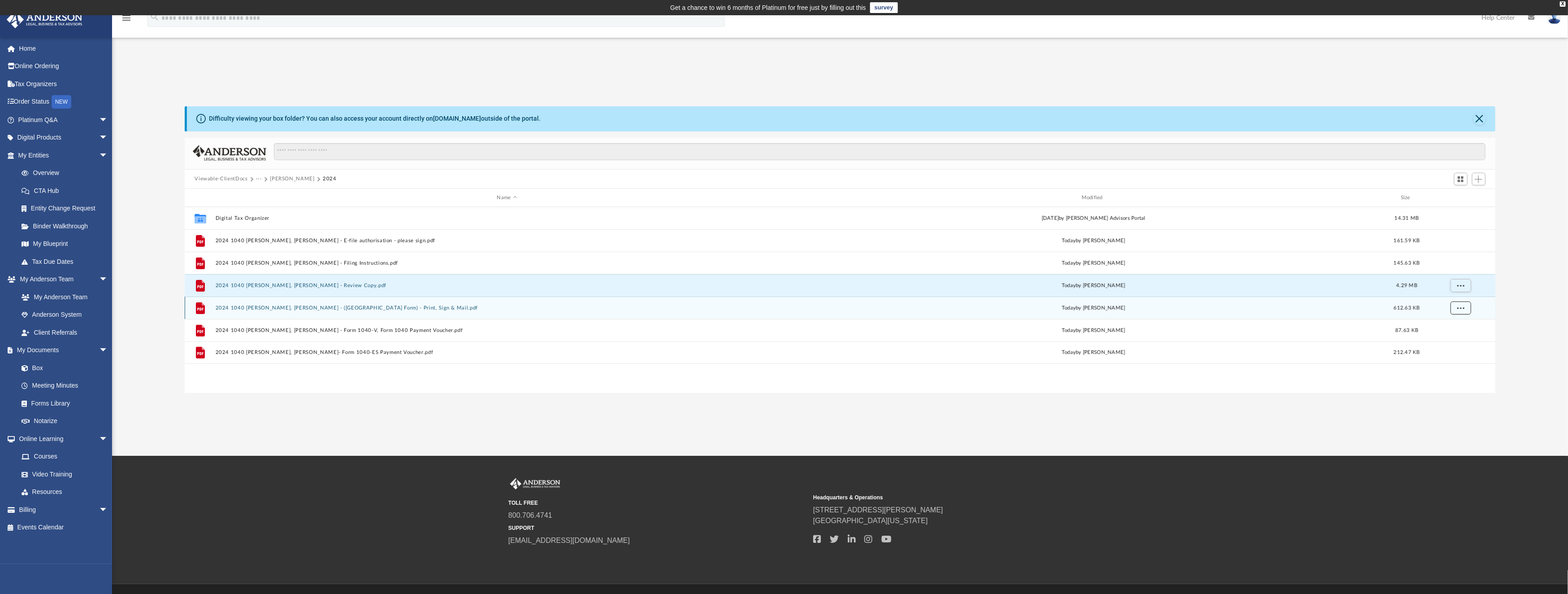
click at [1464, 309] on span "More options" at bounding box center [1461, 308] width 7 height 5
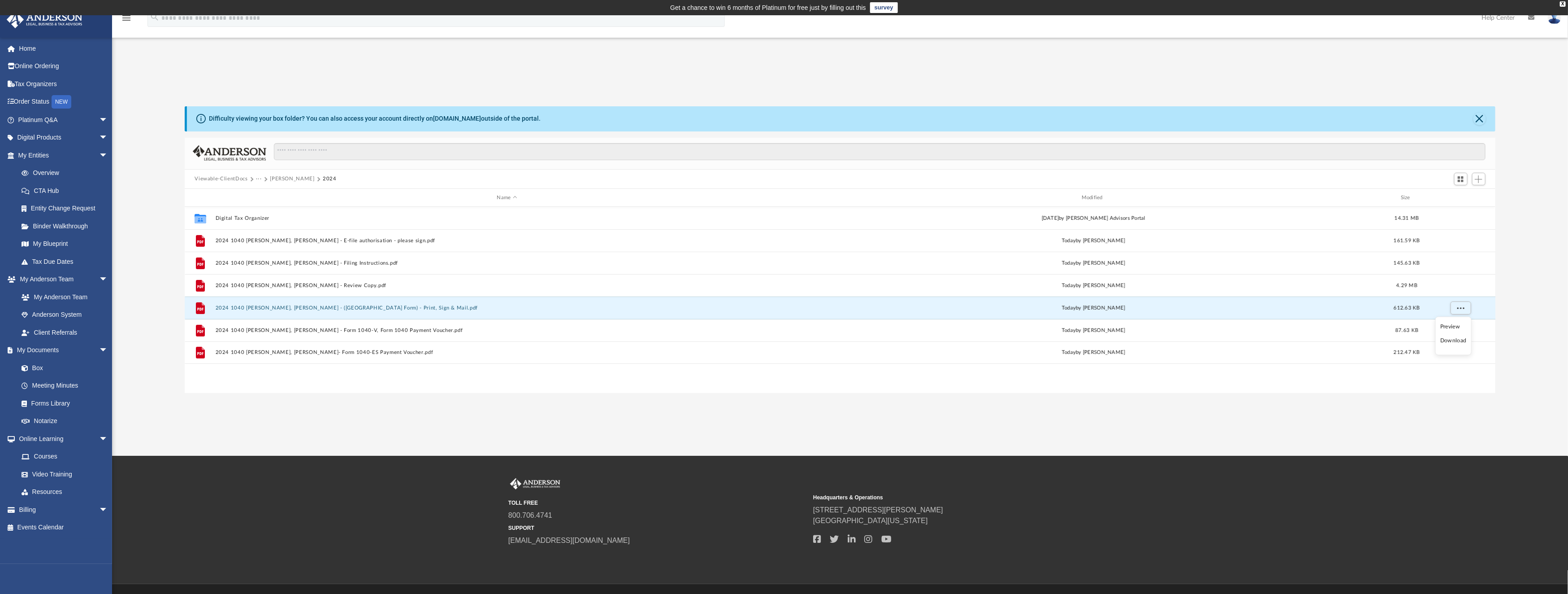
click at [1460, 341] on li "Download" at bounding box center [1452, 341] width 26 height 10
click at [1460, 331] on span "More options" at bounding box center [1461, 330] width 7 height 5
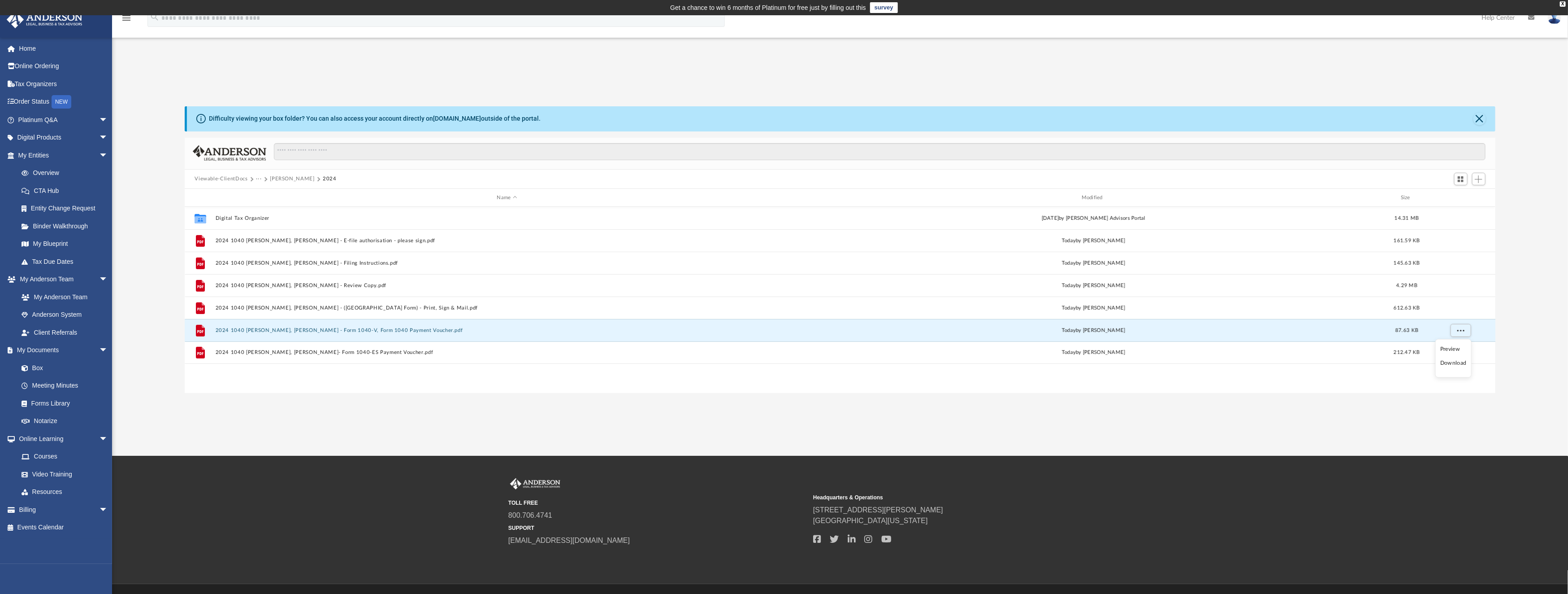
click at [1454, 361] on li "Download" at bounding box center [1452, 364] width 26 height 10
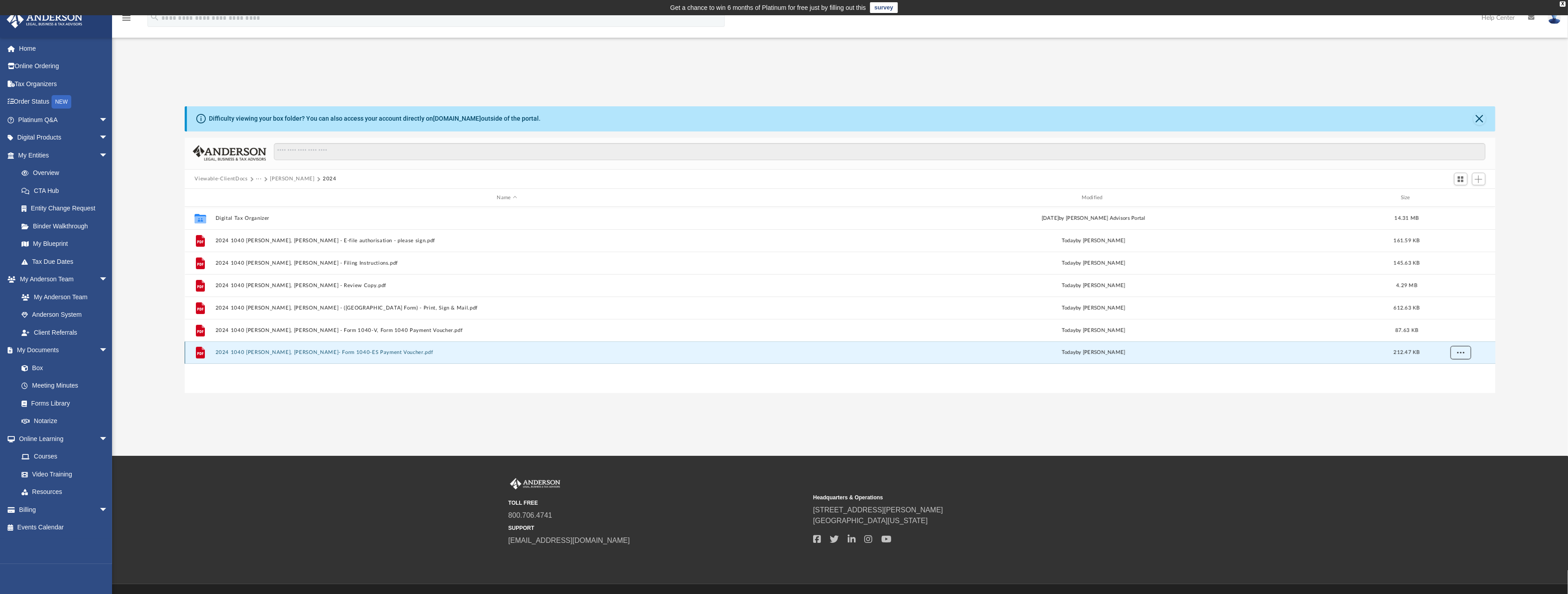
click at [1466, 356] on button "More options" at bounding box center [1461, 352] width 21 height 13
click at [1464, 384] on li "Download" at bounding box center [1452, 386] width 26 height 10
